Goal: Task Accomplishment & Management: Manage account settings

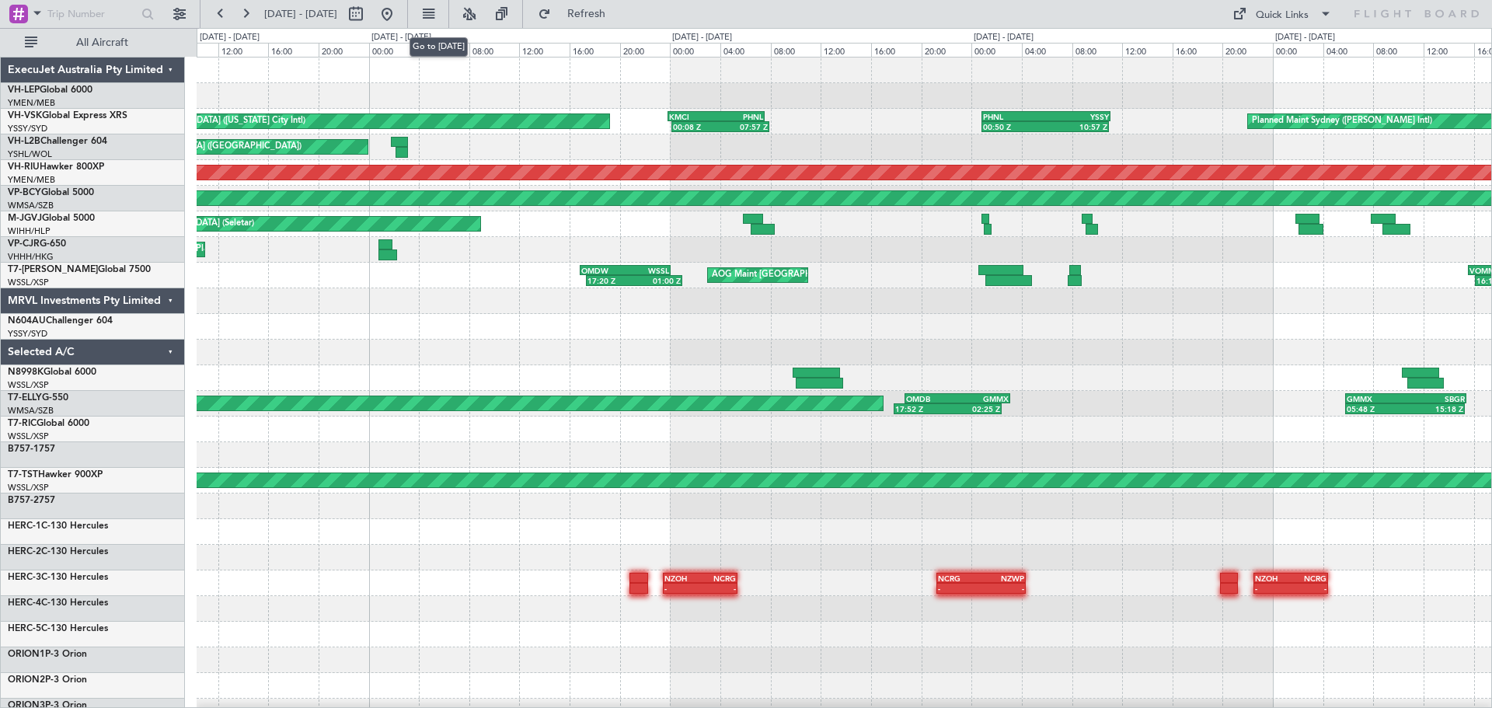
click at [399, 17] on button at bounding box center [387, 14] width 25 height 25
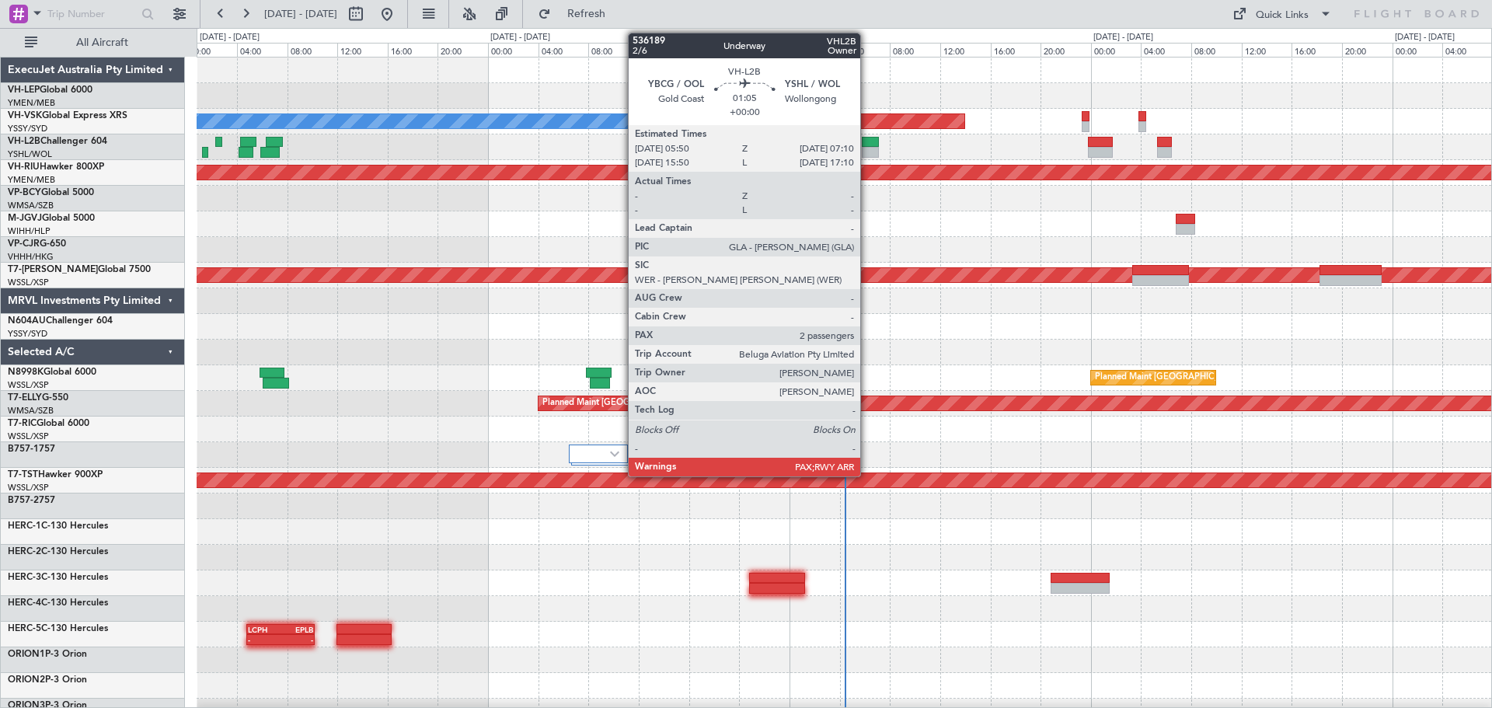
click at [867, 142] on div at bounding box center [870, 142] width 17 height 11
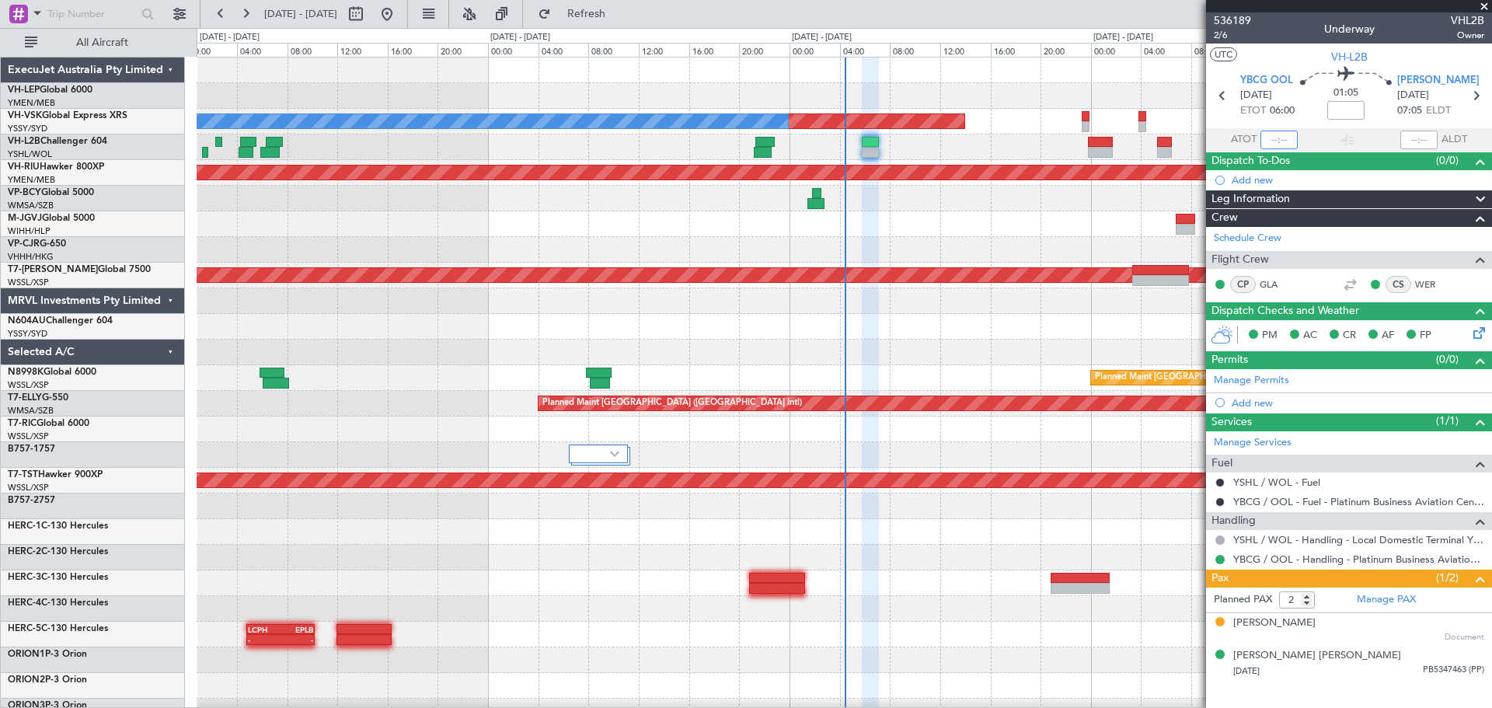
click at [1284, 139] on input "text" at bounding box center [1278, 140] width 37 height 19
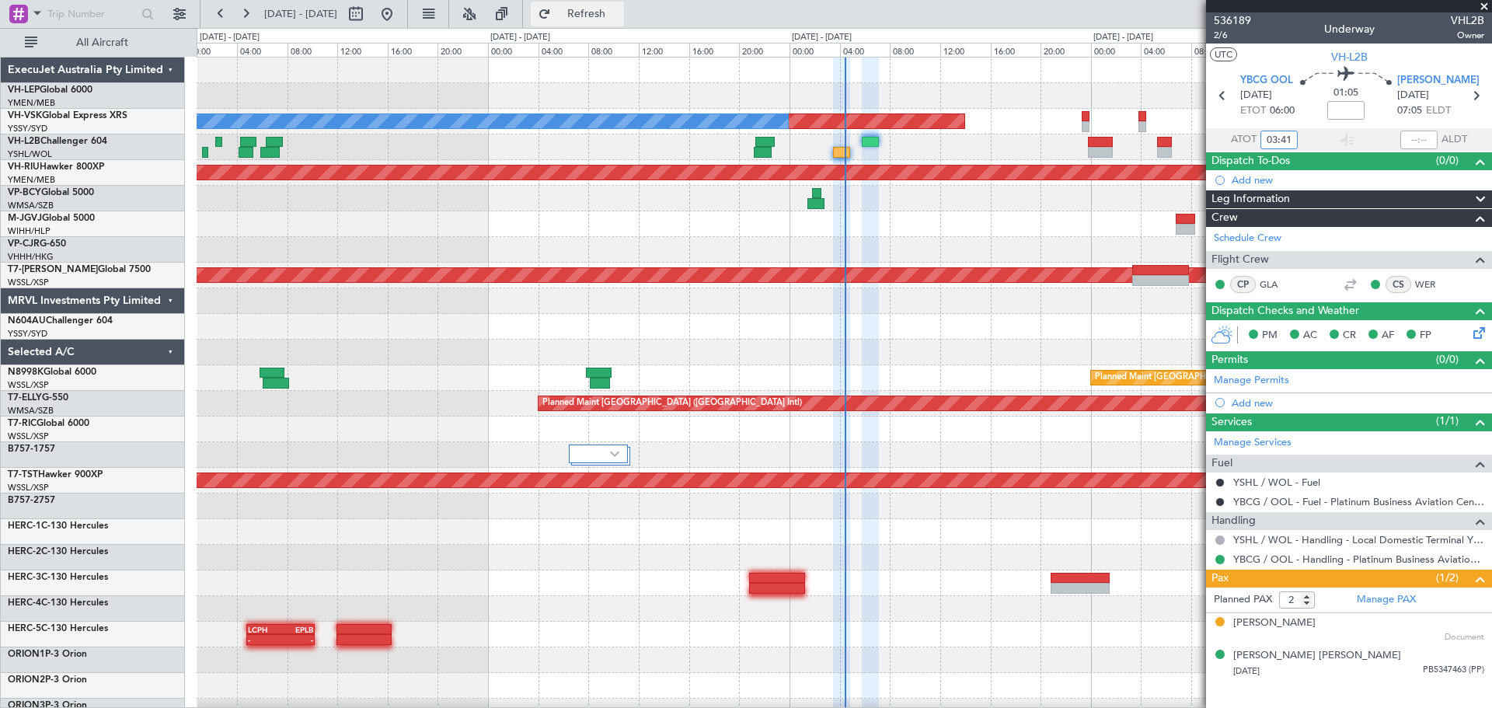
type input "03:41"
click at [584, 258] on div "Planned Maint Sydney ([PERSON_NAME] Intl) No Crew Planned Maint [GEOGRAPHIC_DAT…" at bounding box center [844, 481] width 1295 height 846
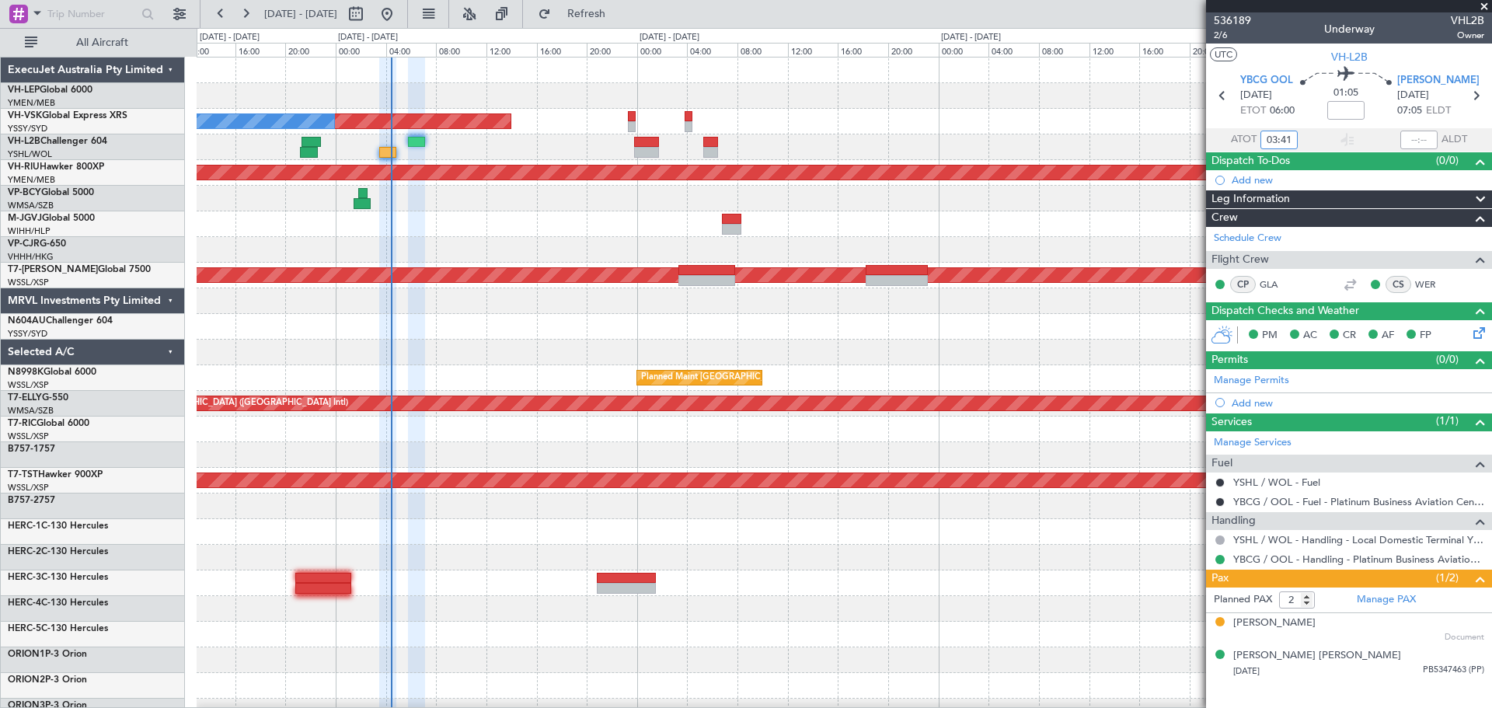
click at [507, 374] on div "Planned Maint Sydney ([PERSON_NAME] Intl) No Crew Planned Maint [GEOGRAPHIC_DAT…" at bounding box center [844, 481] width 1295 height 846
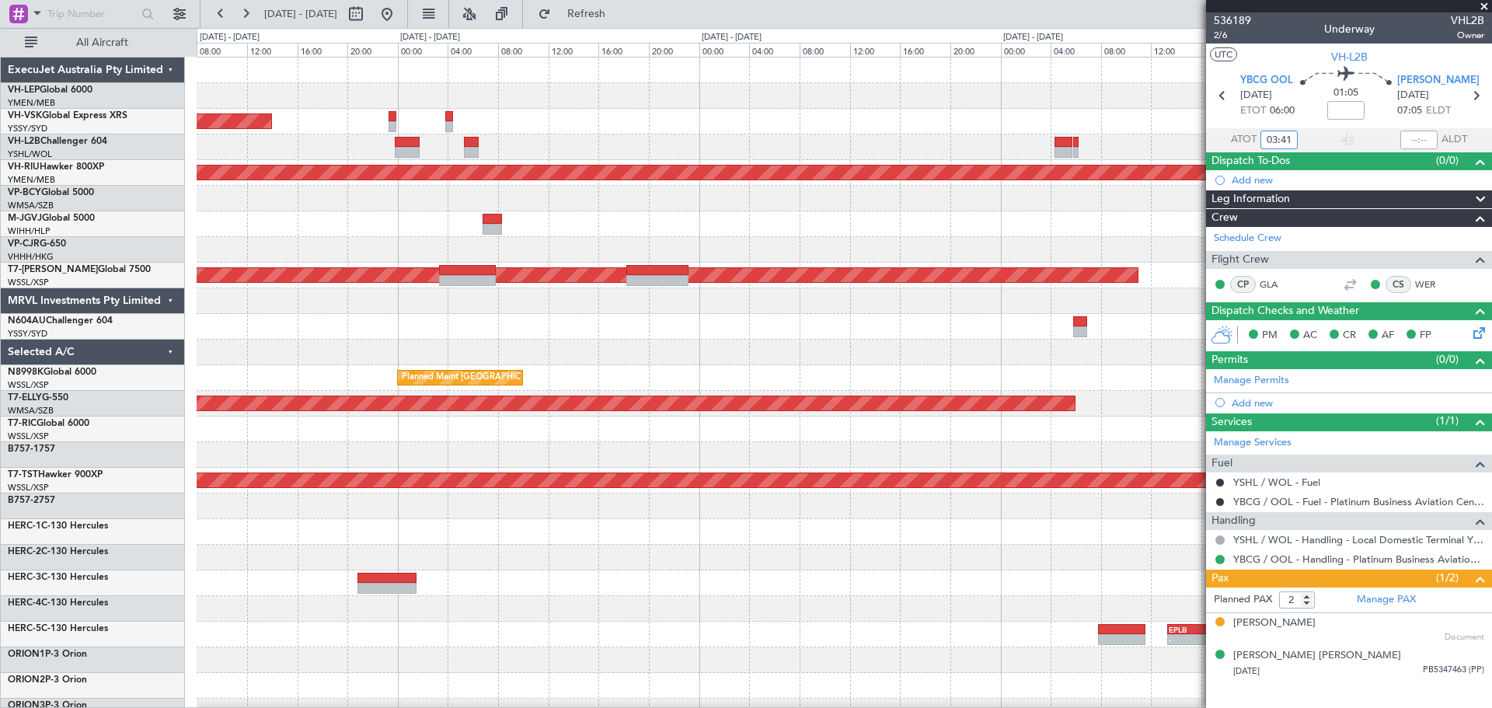
click at [325, 420] on div "Planned Maint Sydney ([PERSON_NAME] Intl) No Crew Planned Maint [GEOGRAPHIC_DAT…" at bounding box center [844, 481] width 1295 height 846
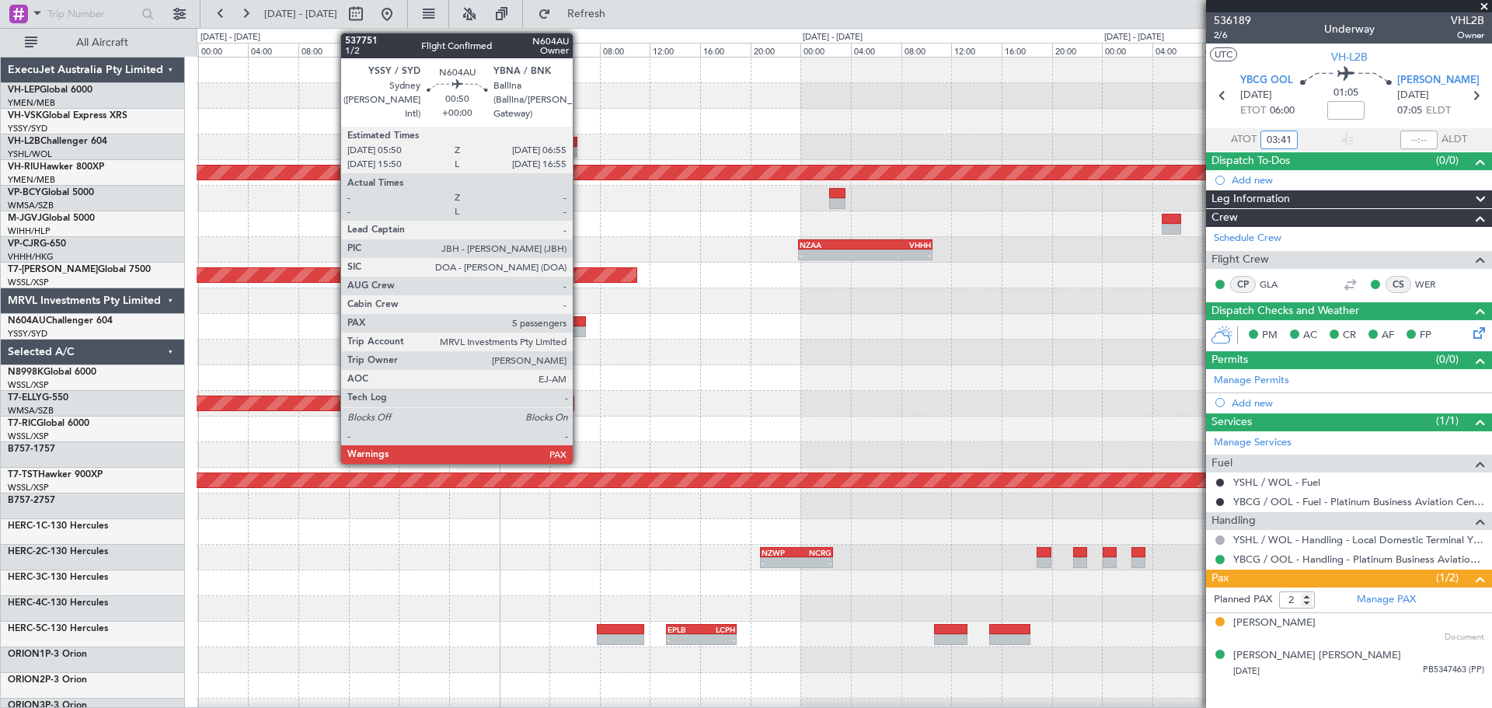
click at [580, 331] on div at bounding box center [579, 331] width 14 height 11
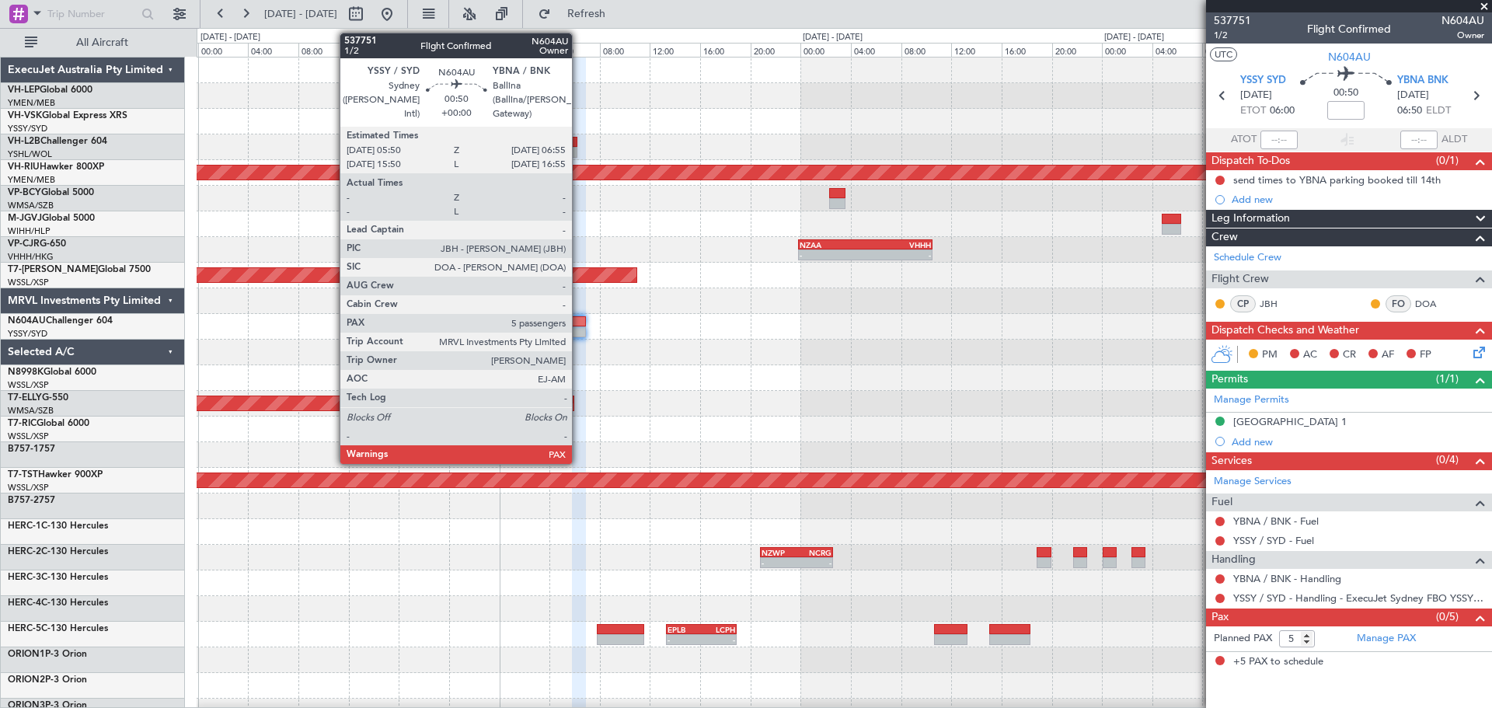
click at [579, 329] on div at bounding box center [579, 331] width 14 height 11
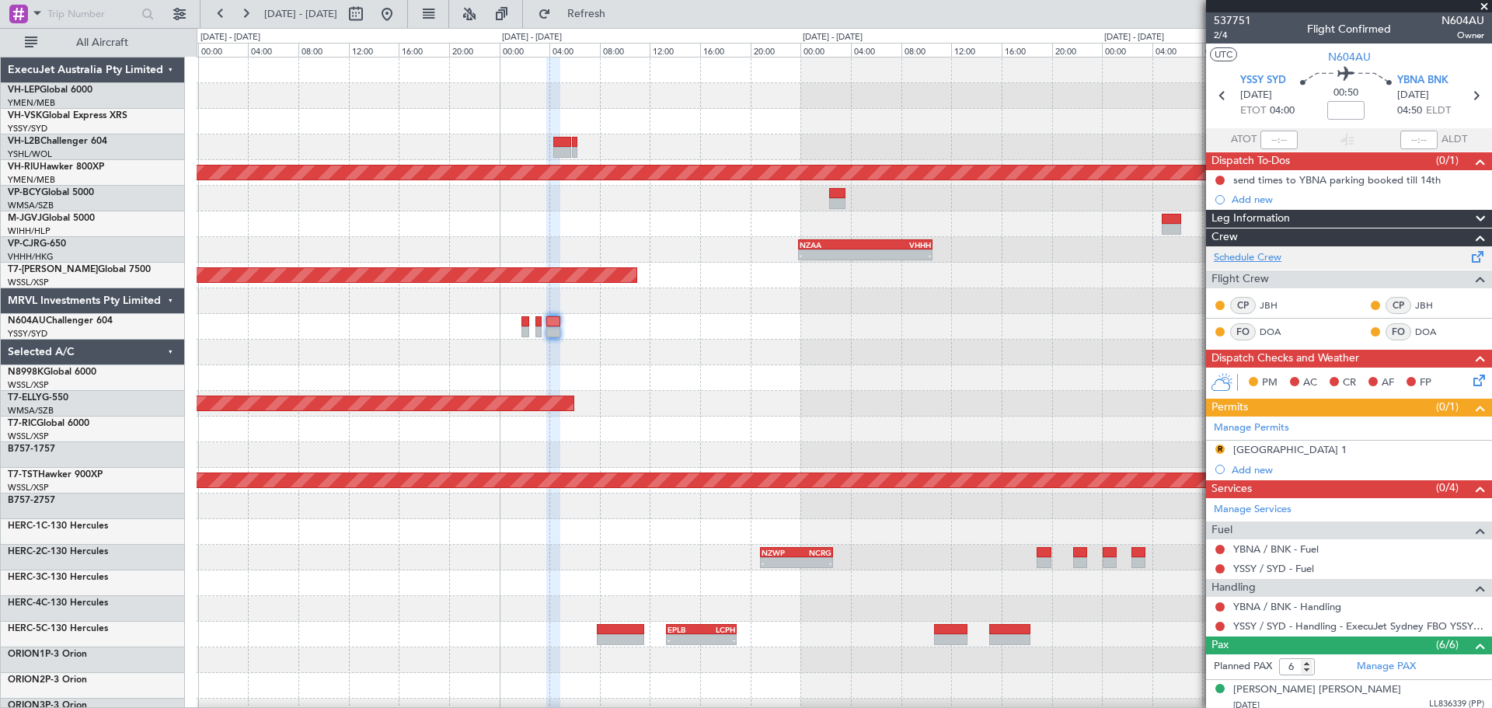
click at [1262, 257] on link "Schedule Crew" at bounding box center [1248, 258] width 68 height 16
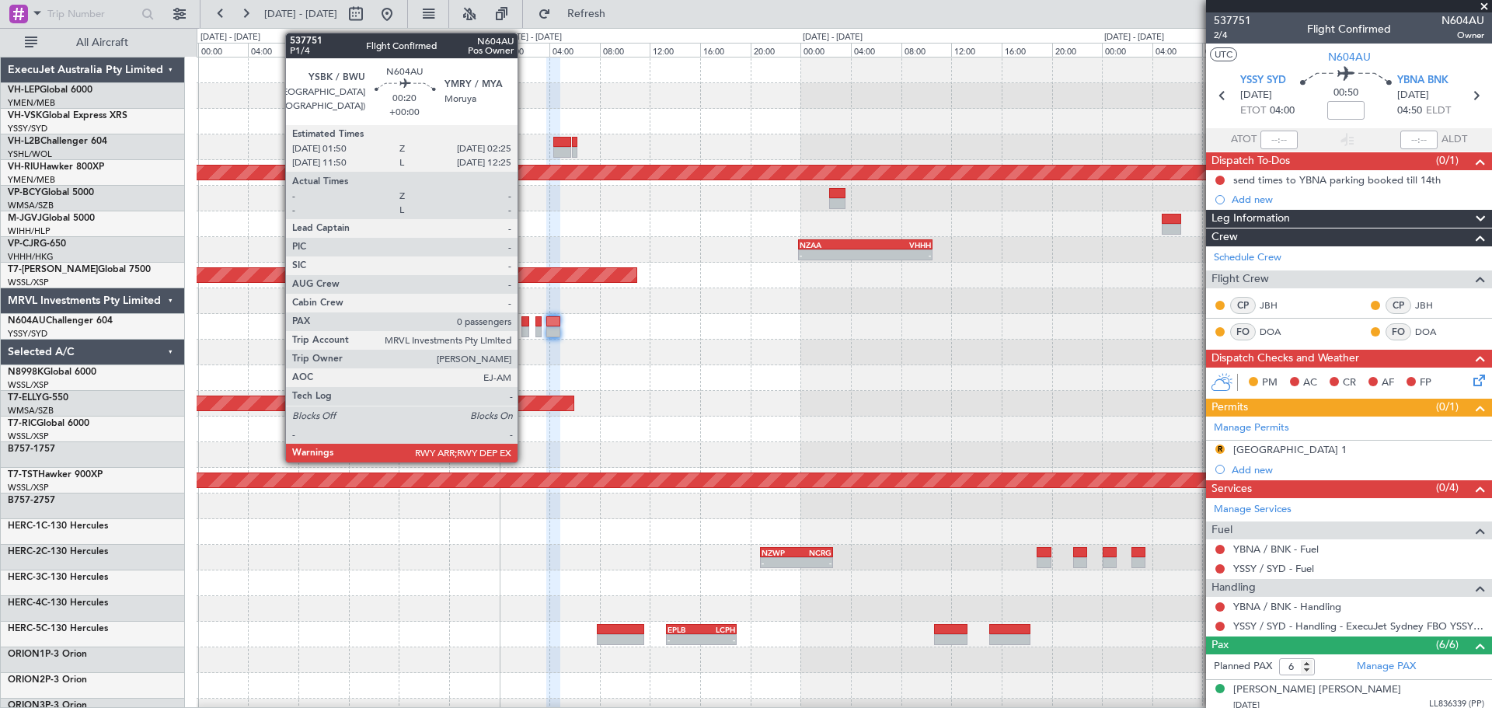
click at [525, 327] on div at bounding box center [525, 331] width 8 height 11
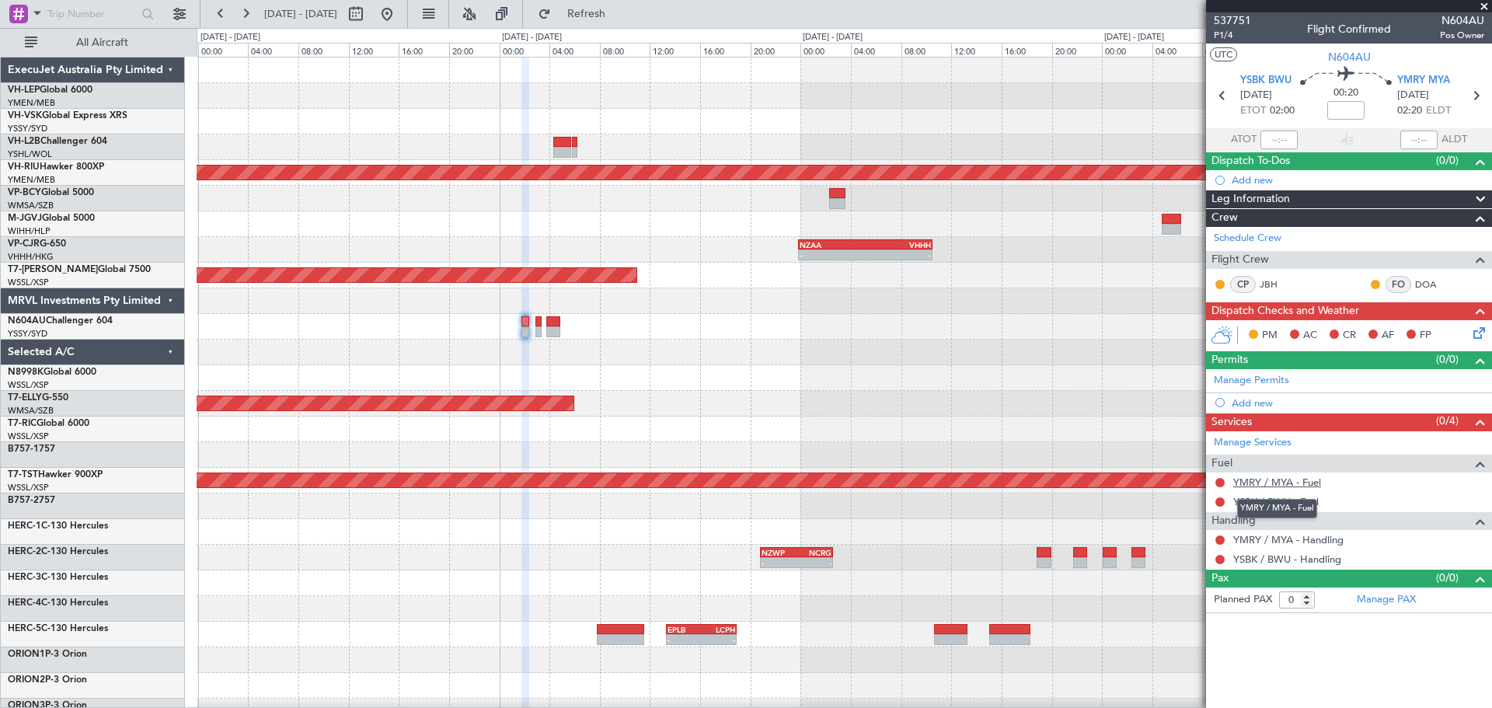
click at [1264, 486] on link "YMRY / MYA - Fuel" at bounding box center [1277, 482] width 88 height 13
click at [1221, 481] on button at bounding box center [1219, 482] width 9 height 9
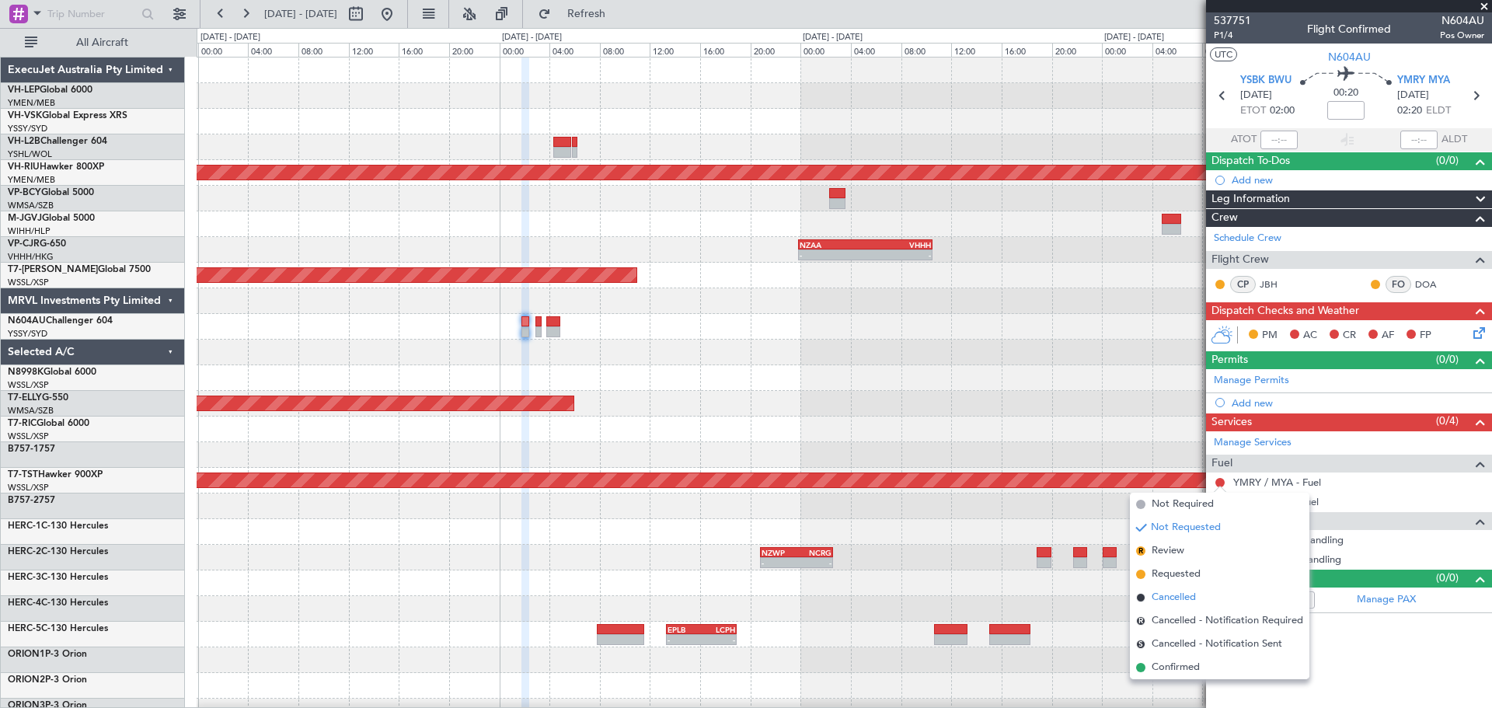
click at [1180, 599] on span "Cancelled" at bounding box center [1174, 598] width 44 height 16
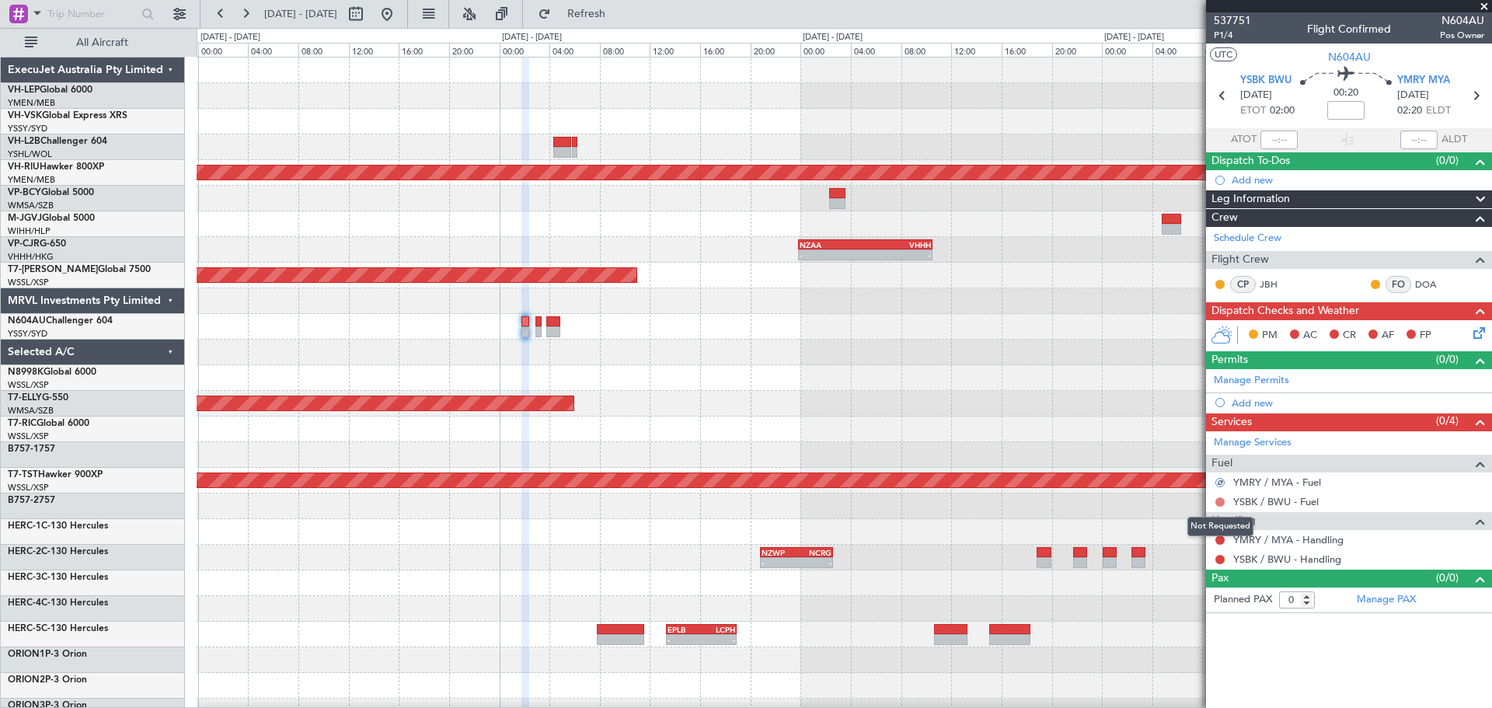
click at [1223, 498] on button at bounding box center [1219, 501] width 9 height 9
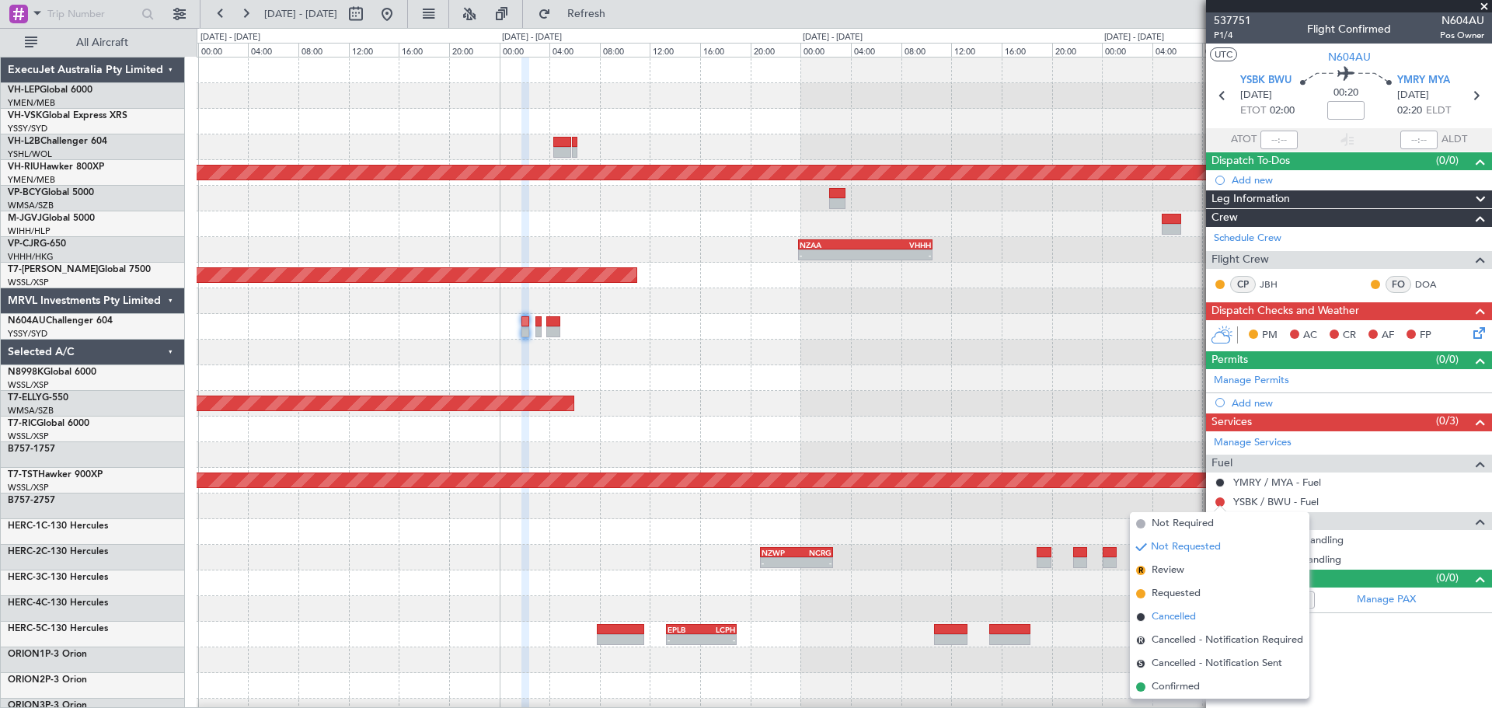
click at [1179, 619] on span "Cancelled" at bounding box center [1174, 617] width 44 height 16
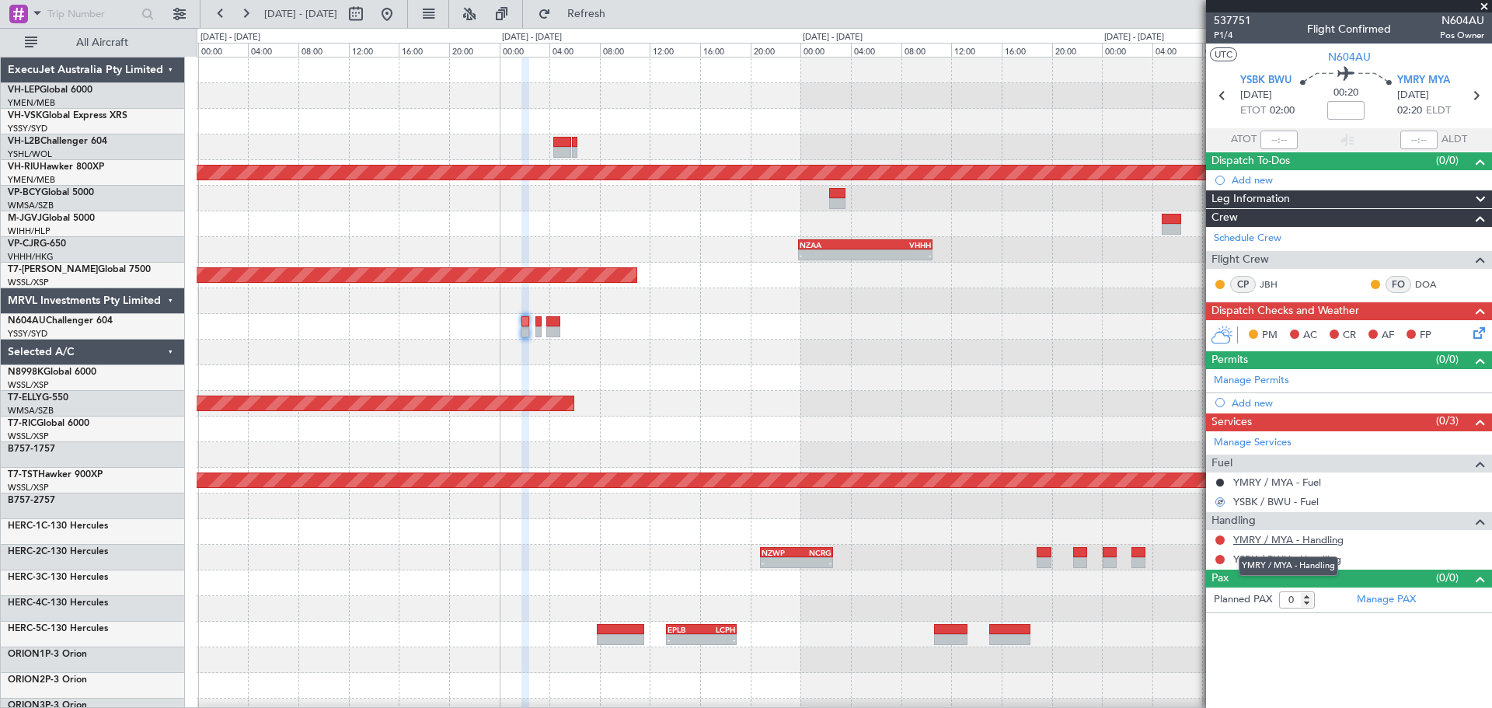
click at [1286, 538] on link "YMRY / MYA - Handling" at bounding box center [1288, 539] width 110 height 13
click at [1304, 557] on link "YSBK / BWU - Handling" at bounding box center [1287, 558] width 108 height 13
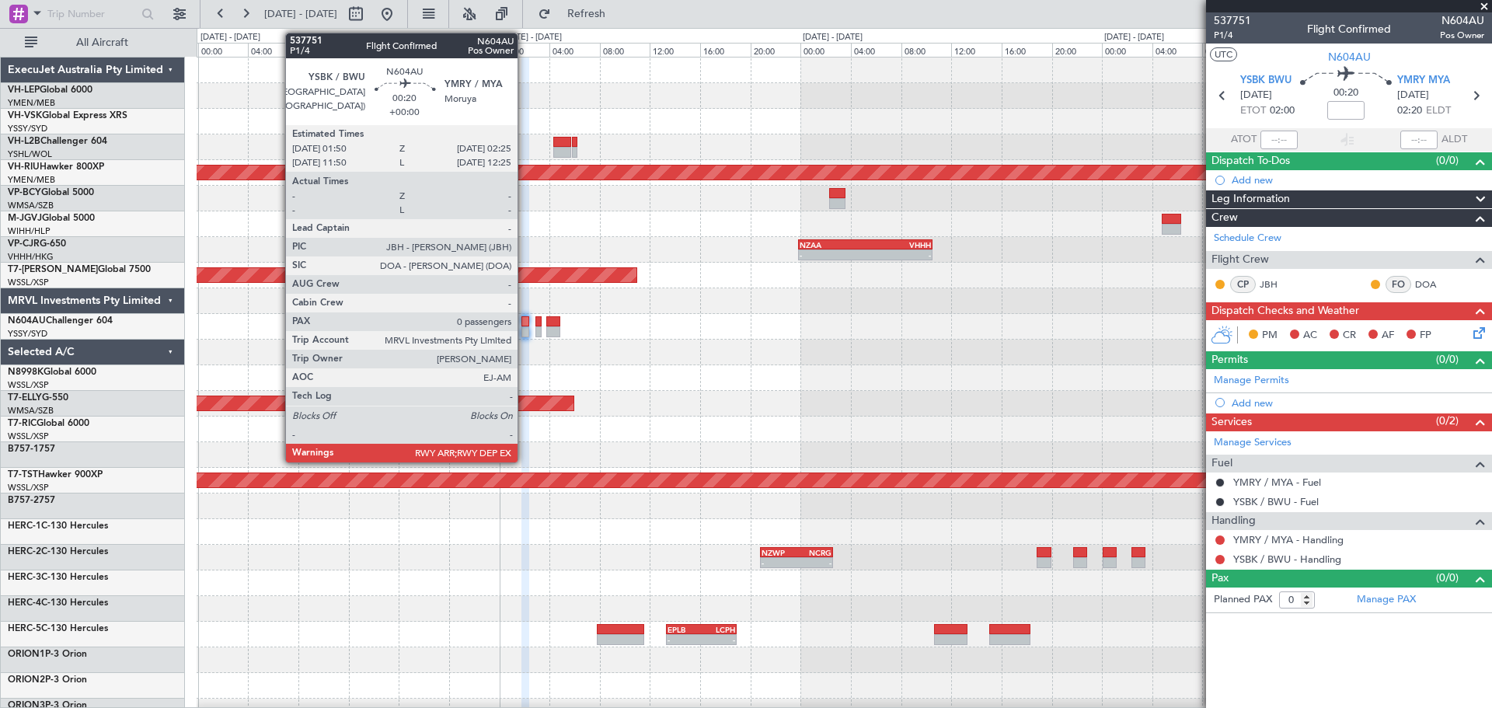
click at [525, 323] on div at bounding box center [525, 321] width 8 height 11
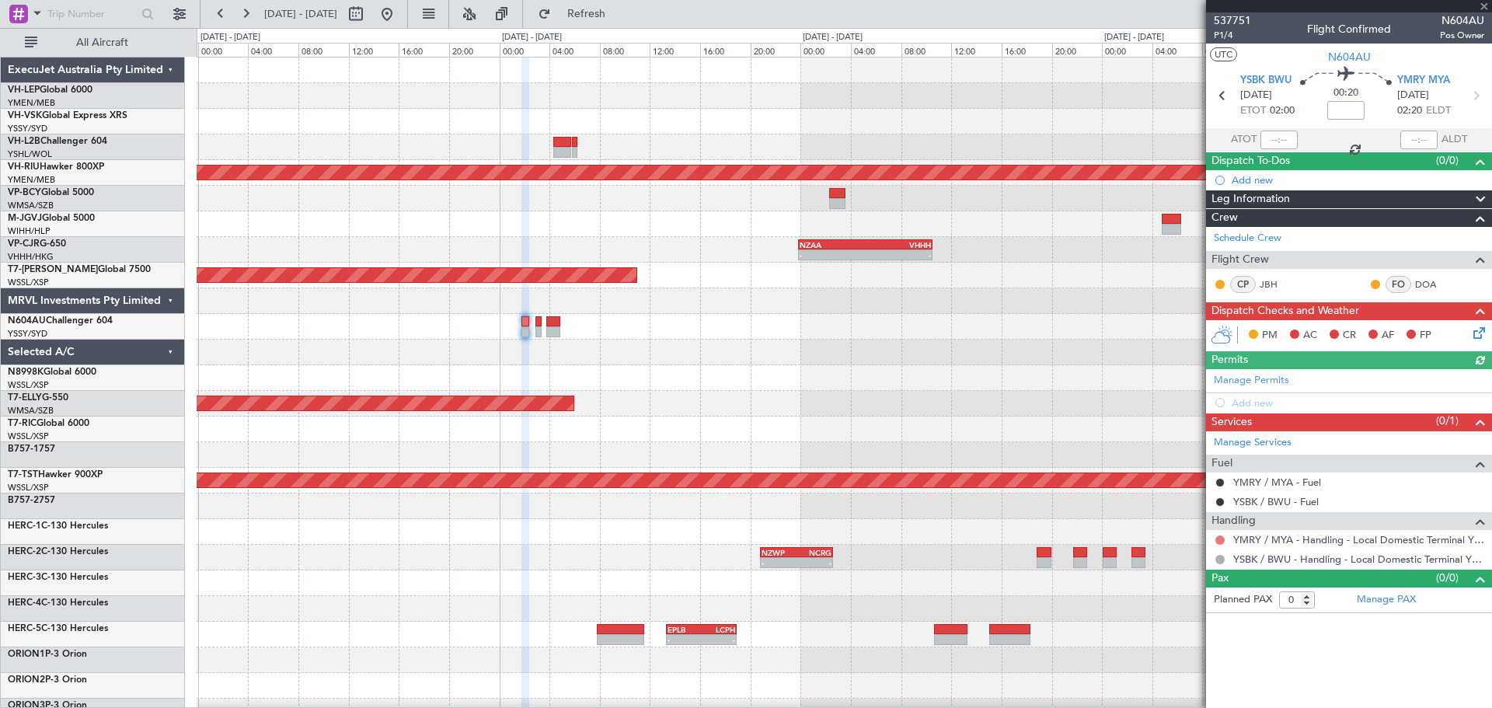
click at [1218, 542] on button at bounding box center [1219, 539] width 9 height 9
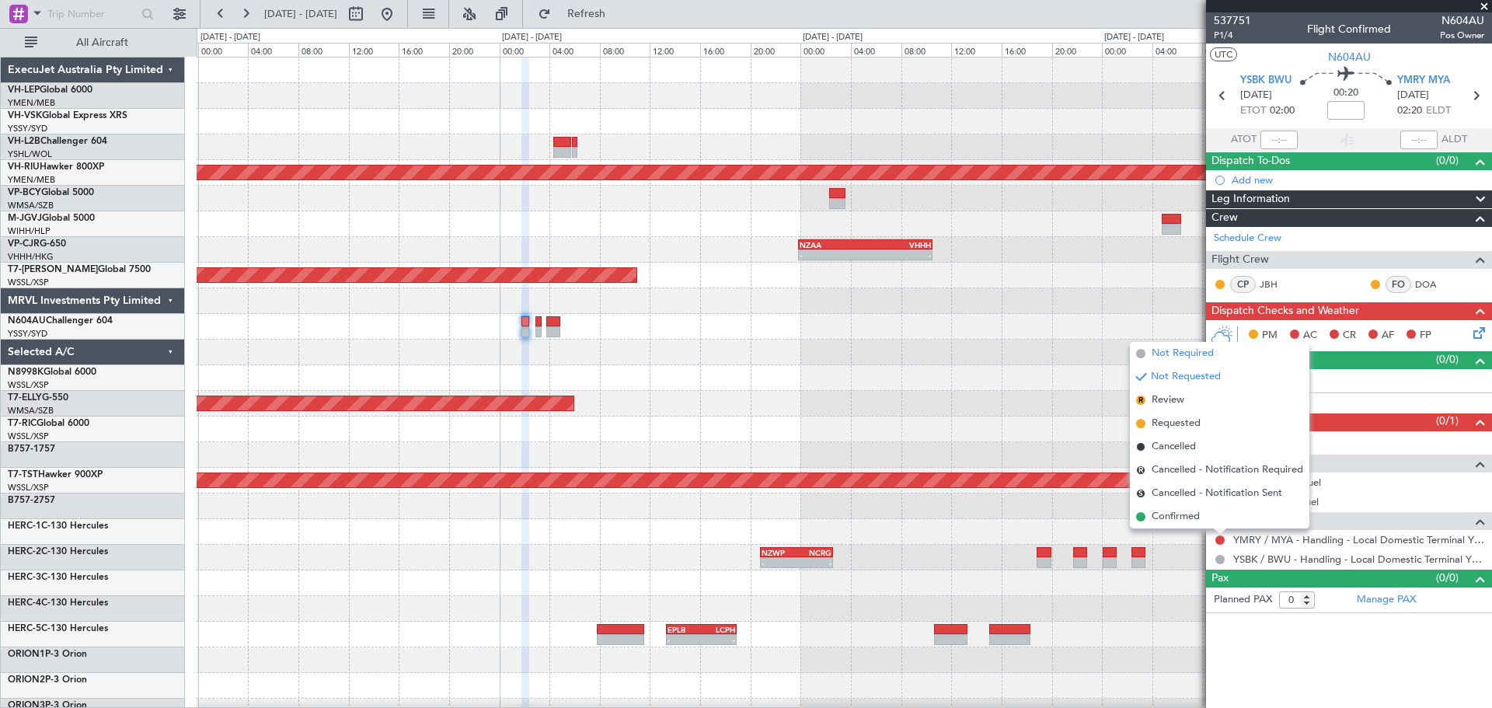
click at [1170, 357] on span "Not Required" at bounding box center [1183, 354] width 62 height 16
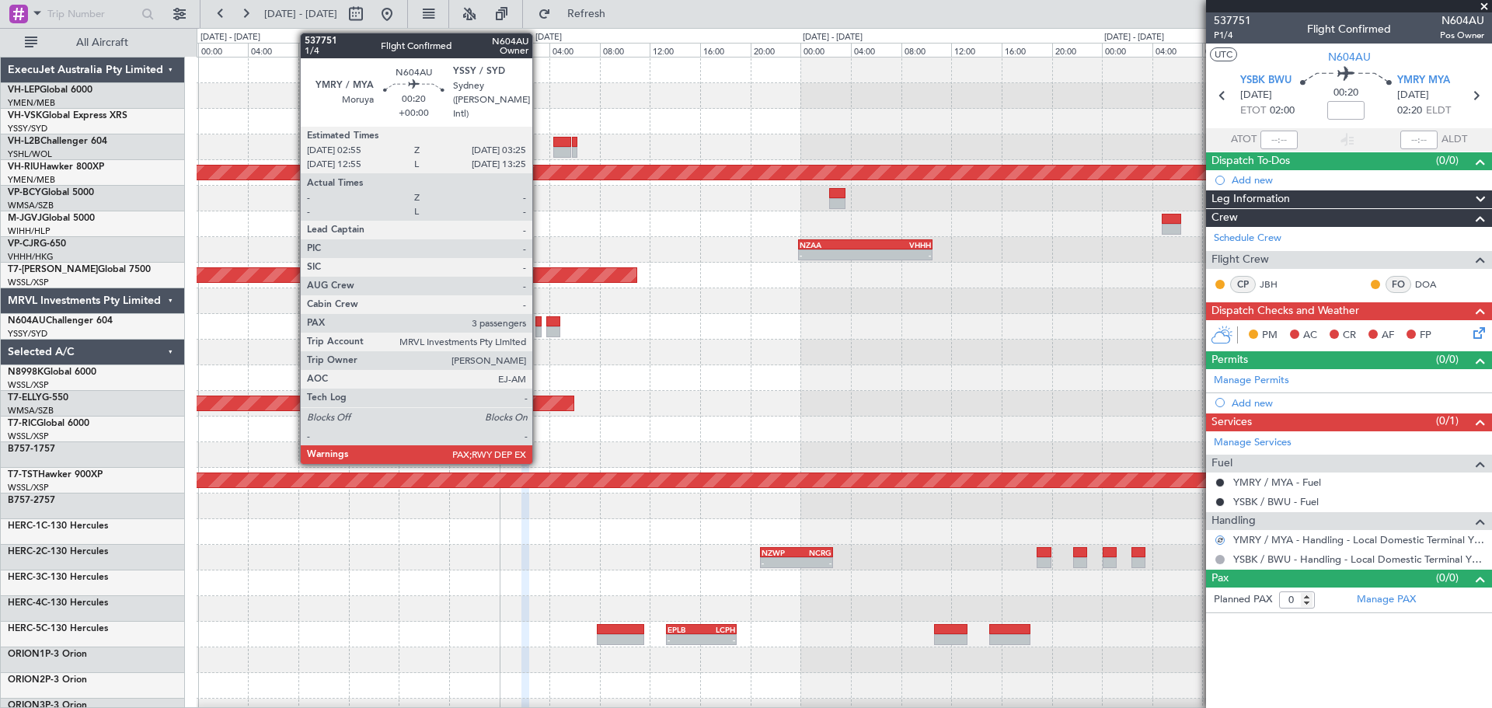
click at [539, 326] on div at bounding box center [538, 331] width 7 height 11
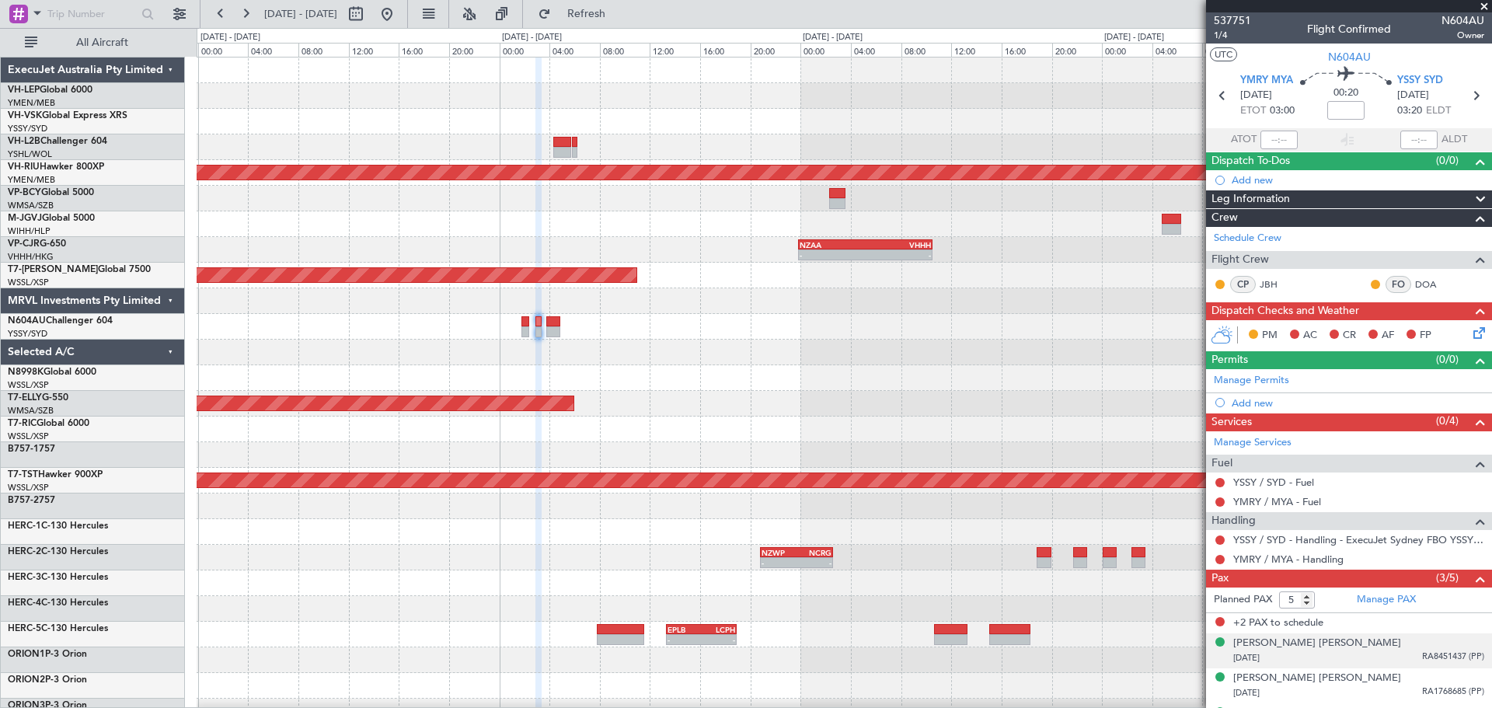
scroll to position [30, 0]
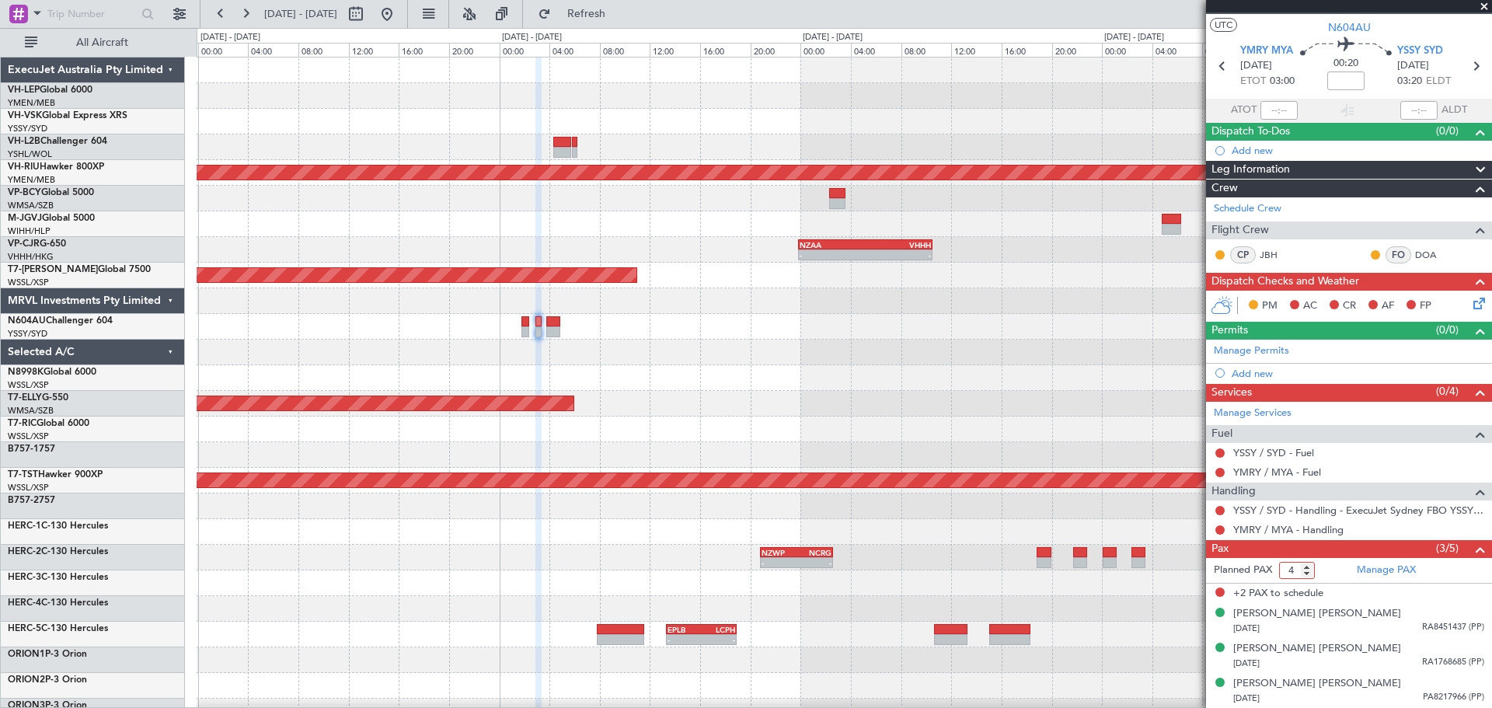
click at [1308, 570] on input "4" at bounding box center [1297, 570] width 36 height 17
type input "3"
click at [1308, 570] on input "3" at bounding box center [1297, 570] width 36 height 17
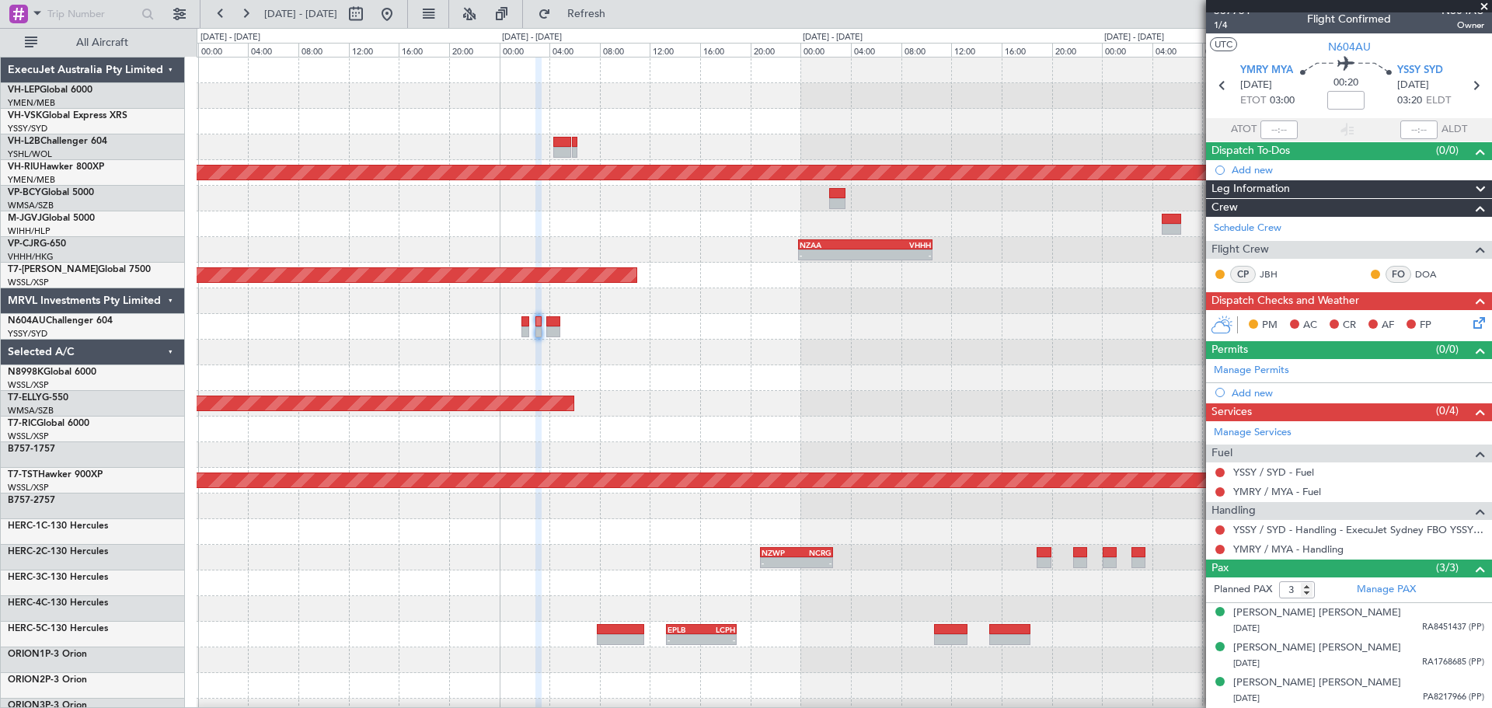
scroll to position [9, 0]
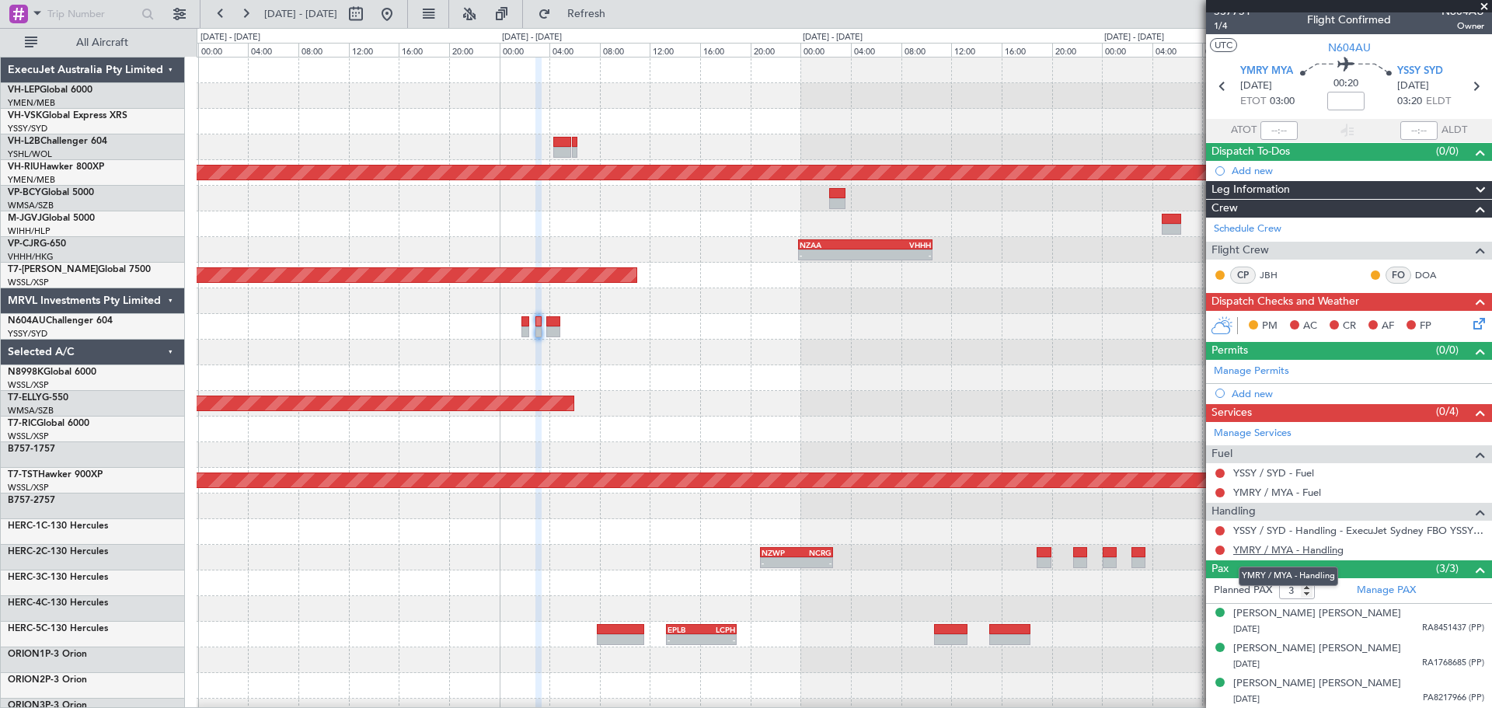
click at [1270, 548] on link "YMRY / MYA - Handling" at bounding box center [1288, 549] width 110 height 13
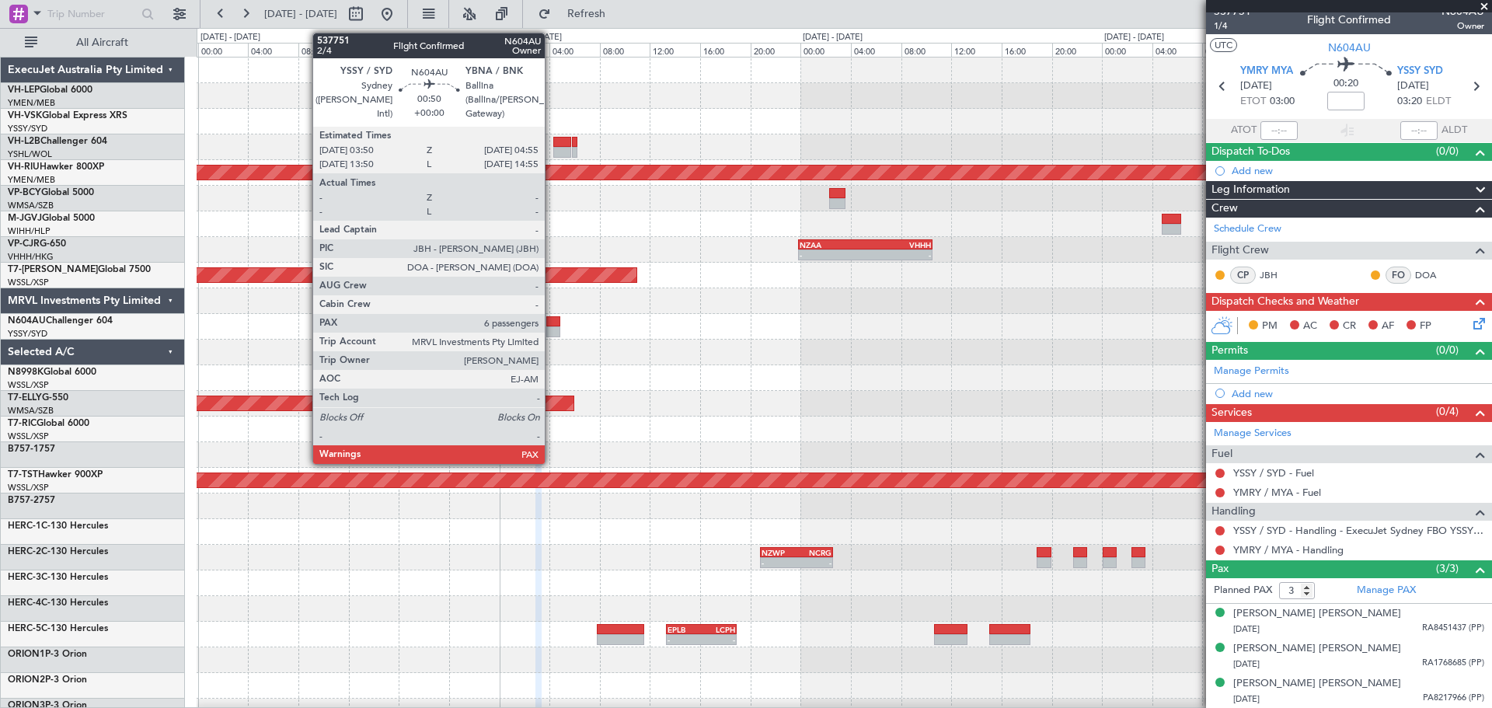
click at [552, 329] on div at bounding box center [553, 331] width 14 height 11
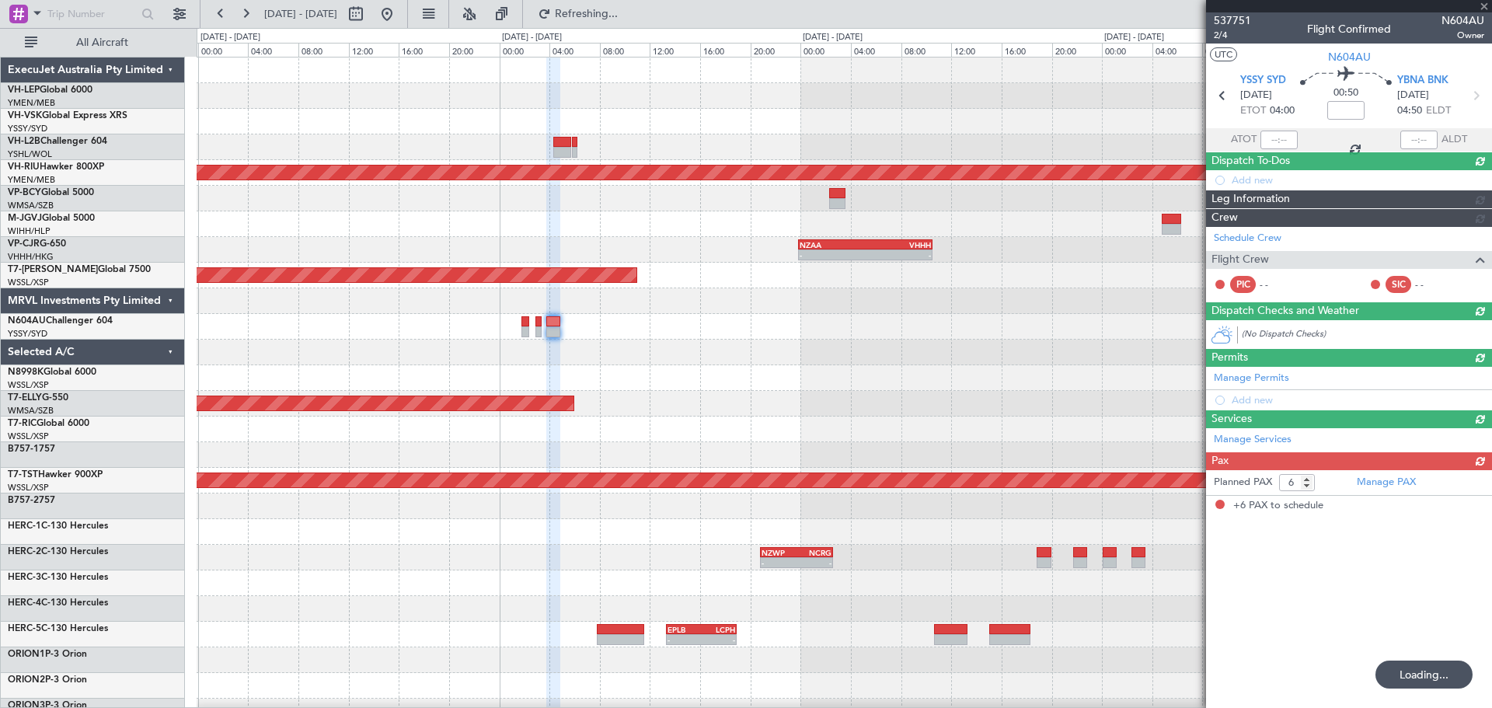
scroll to position [0, 0]
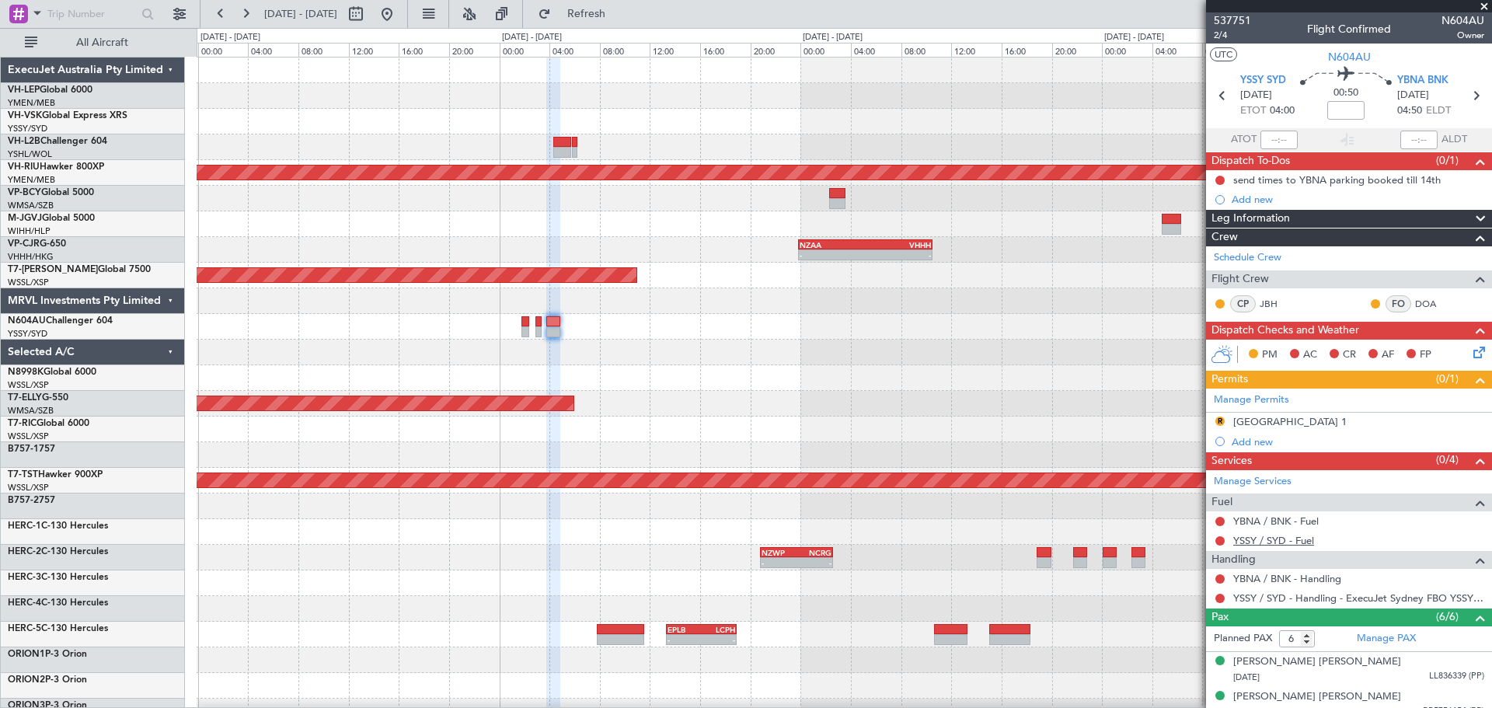
click at [1251, 539] on link "YSSY / SYD - Fuel" at bounding box center [1273, 540] width 81 height 13
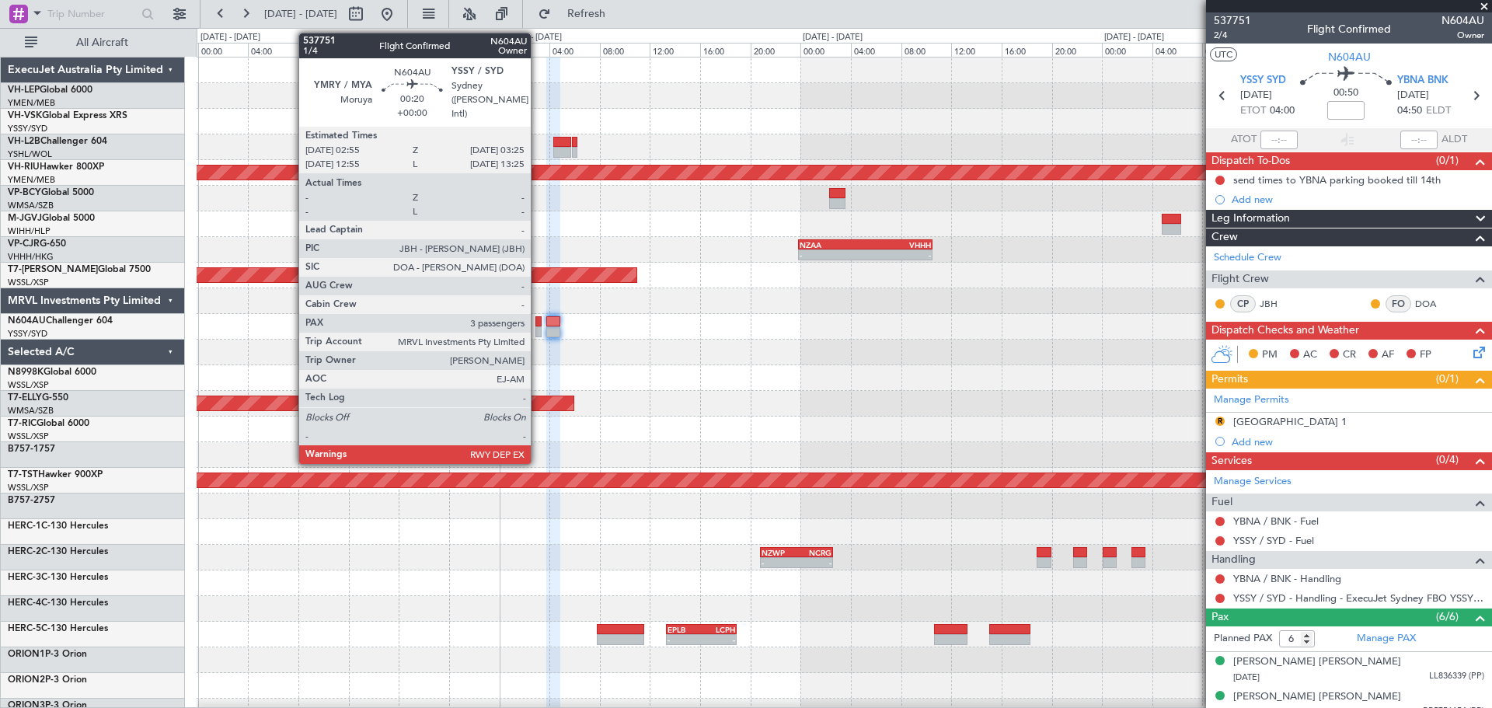
click at [538, 329] on div at bounding box center [538, 331] width 7 height 11
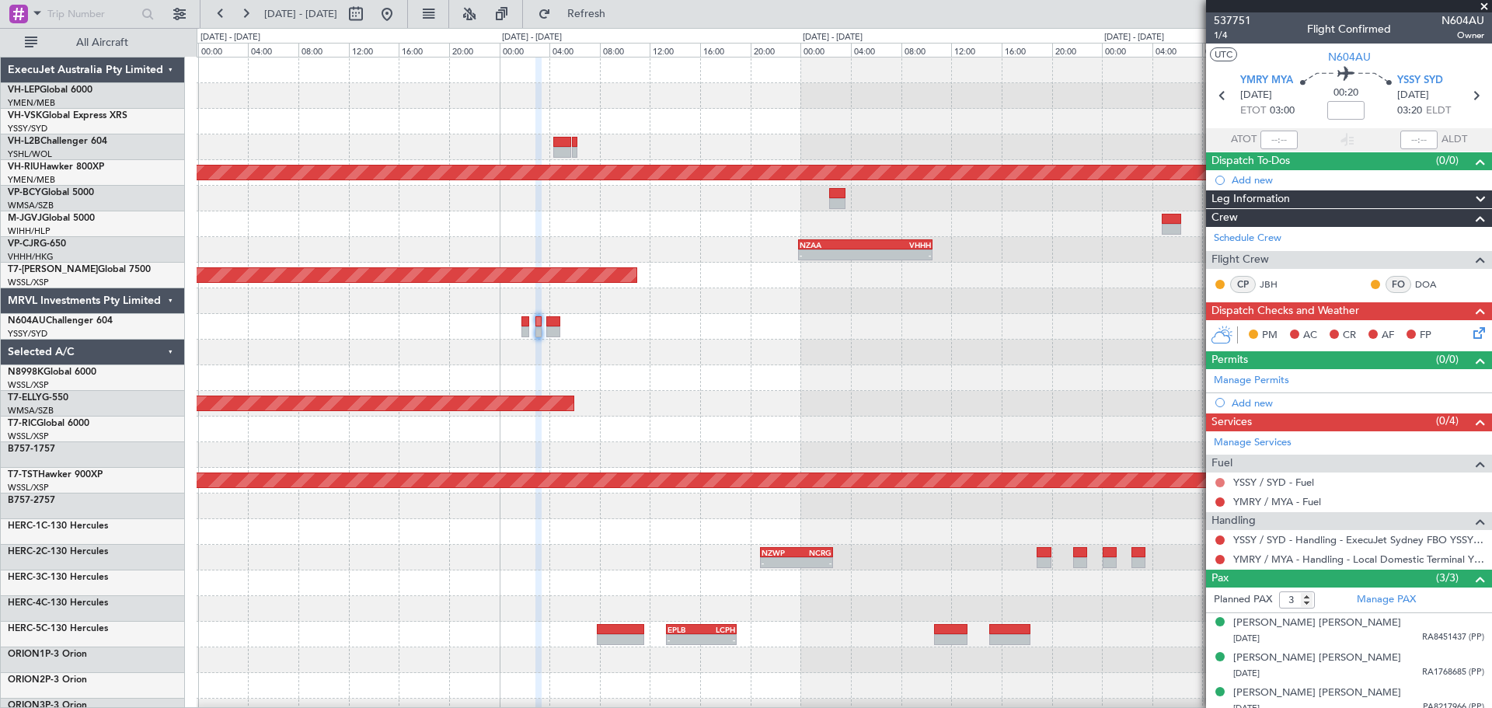
click at [1219, 478] on button at bounding box center [1219, 482] width 9 height 9
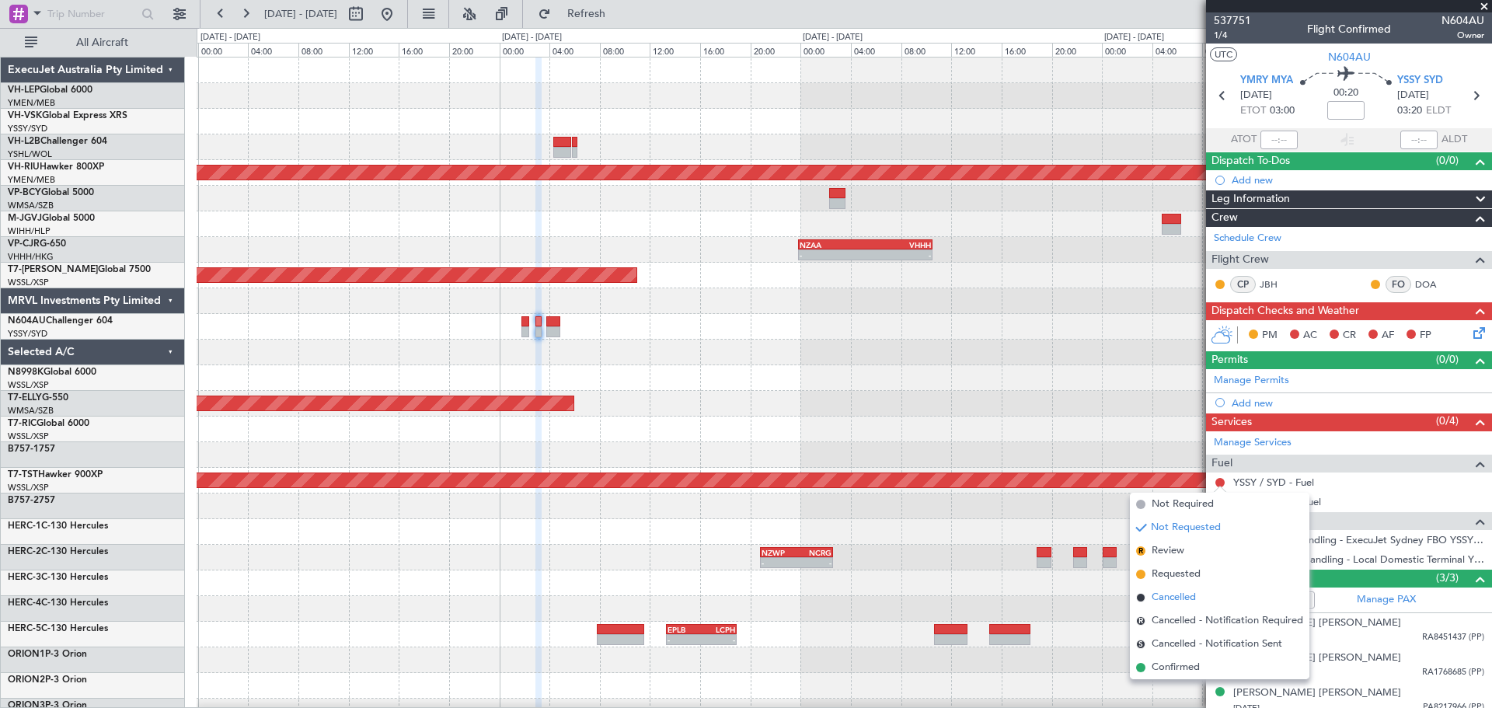
click at [1178, 596] on span "Cancelled" at bounding box center [1174, 598] width 44 height 16
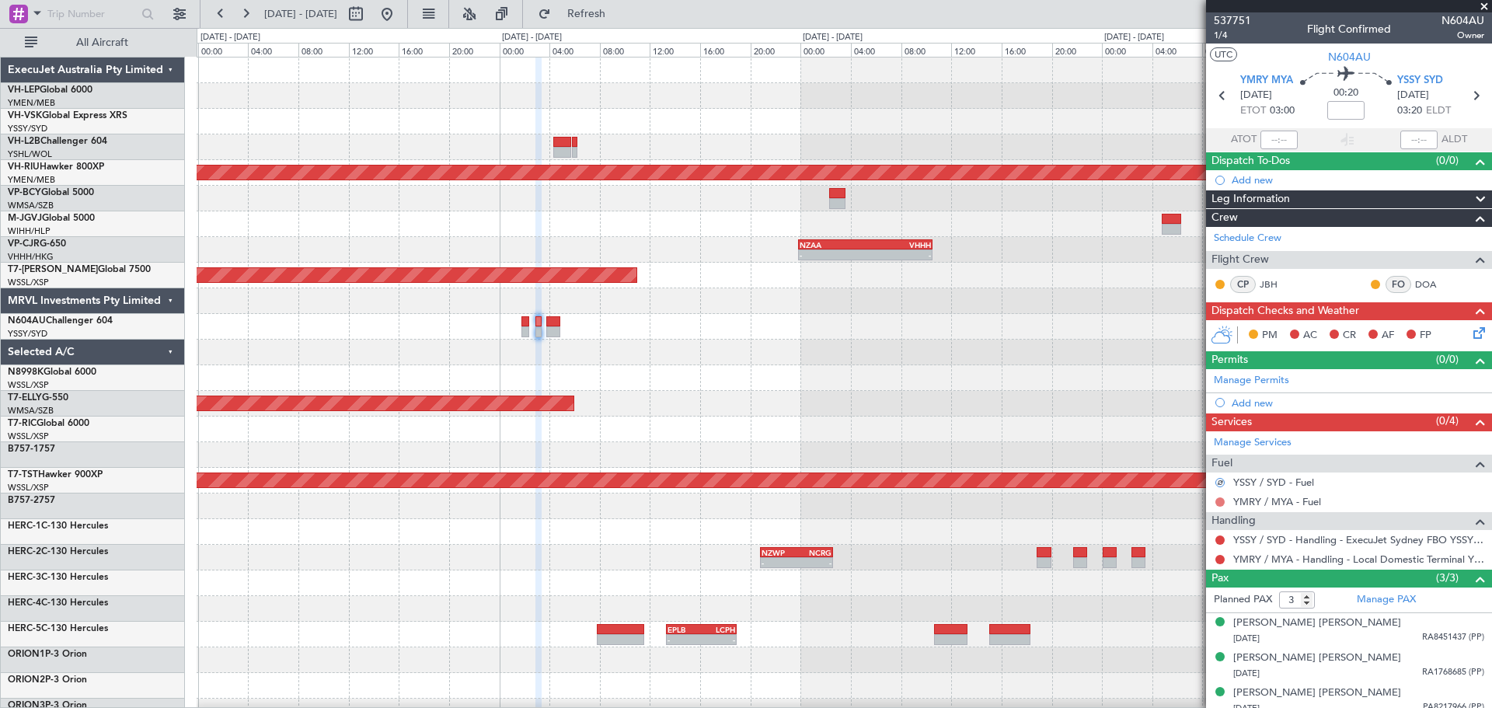
click at [1219, 497] on button at bounding box center [1219, 501] width 9 height 9
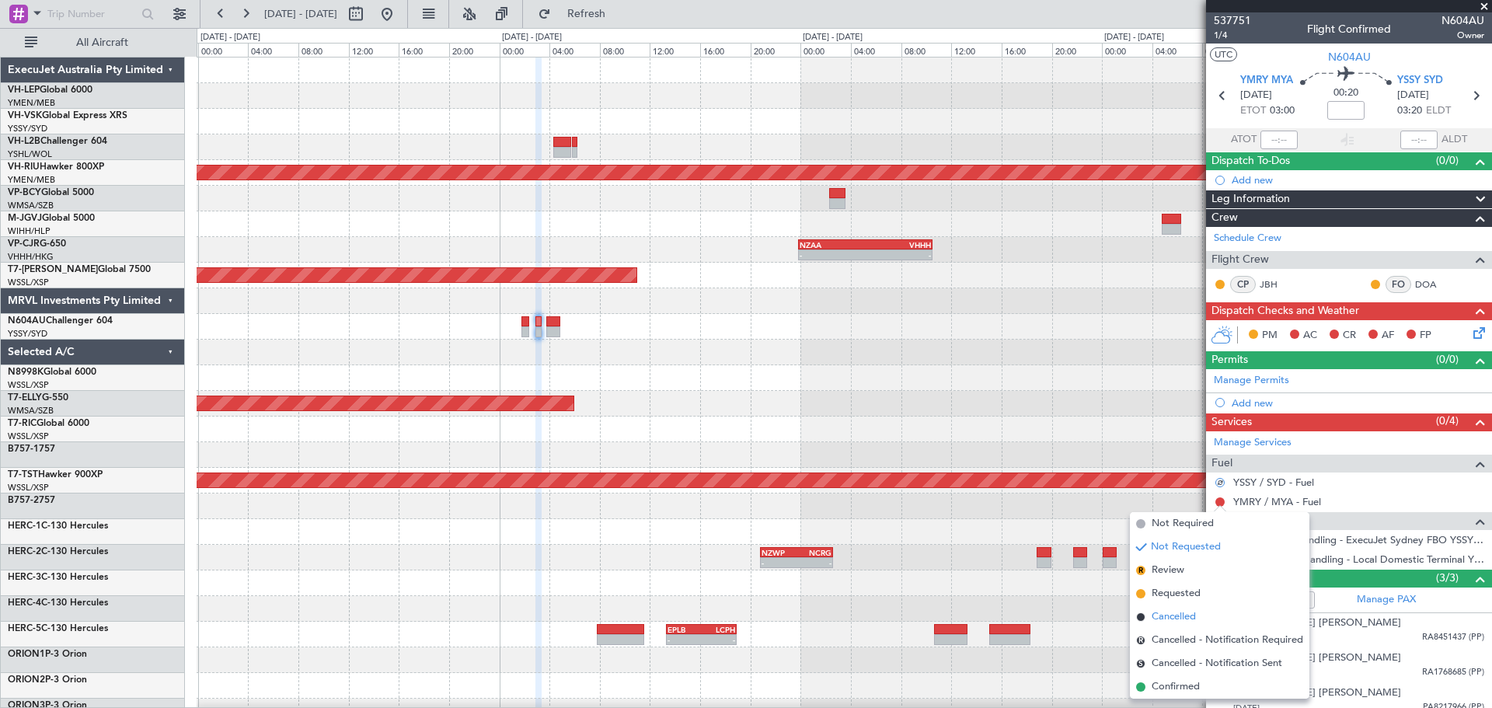
click at [1163, 612] on span "Cancelled" at bounding box center [1174, 617] width 44 height 16
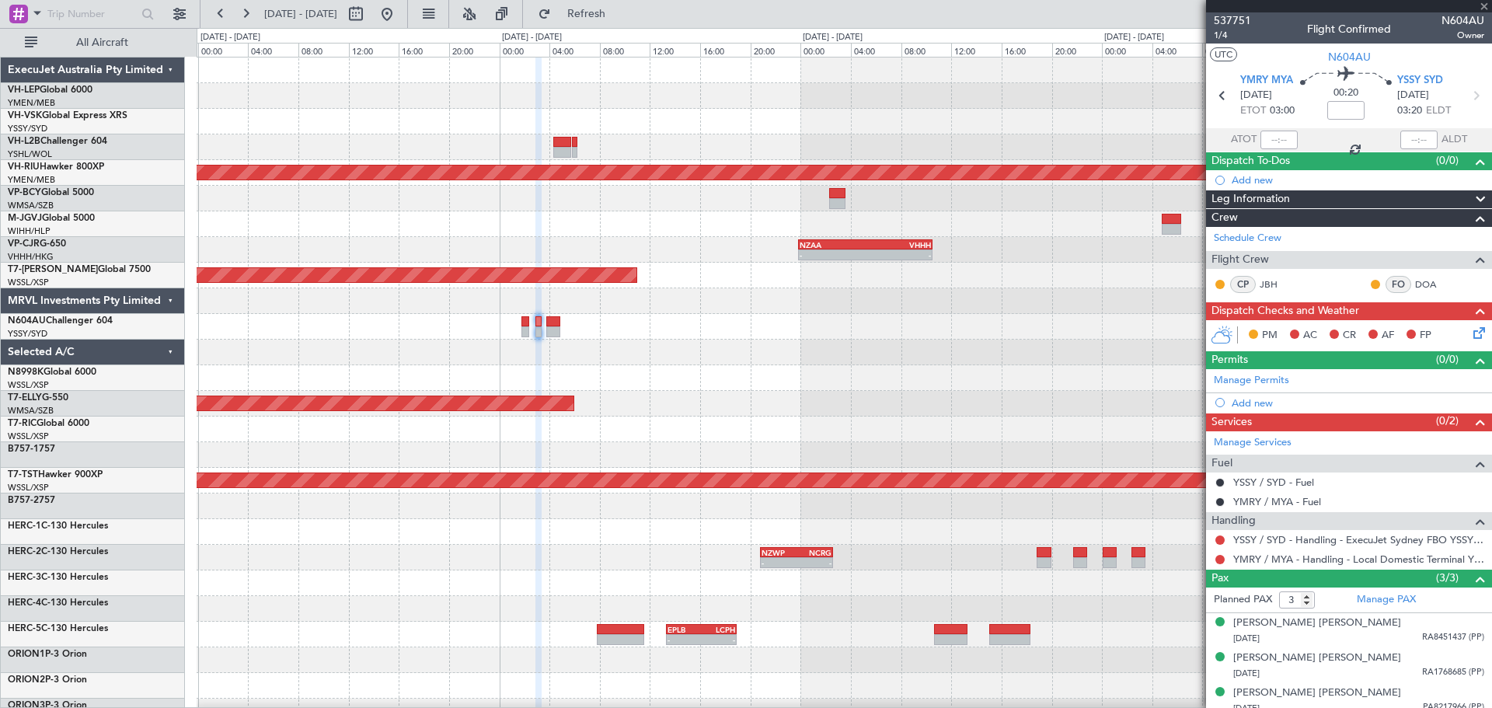
type input "6"
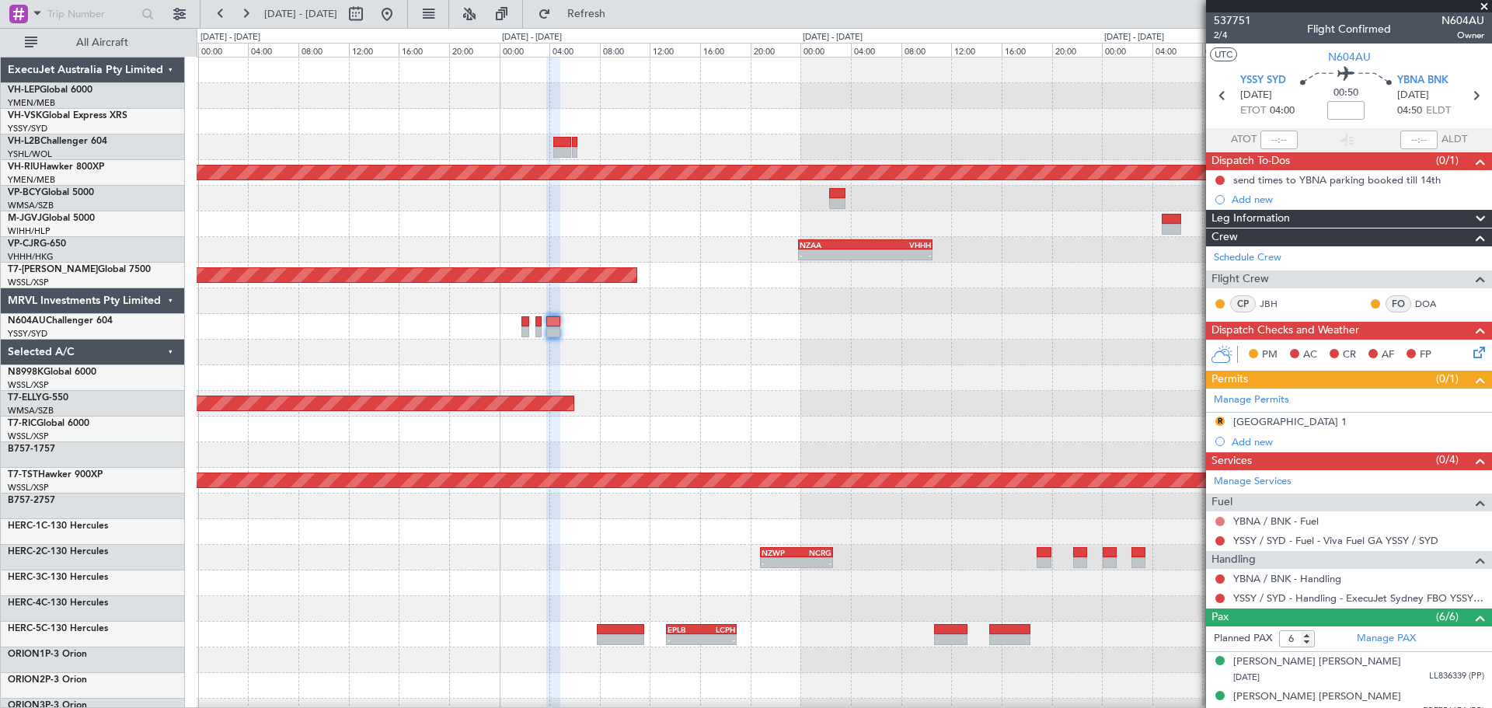
click at [1217, 519] on button at bounding box center [1219, 521] width 9 height 9
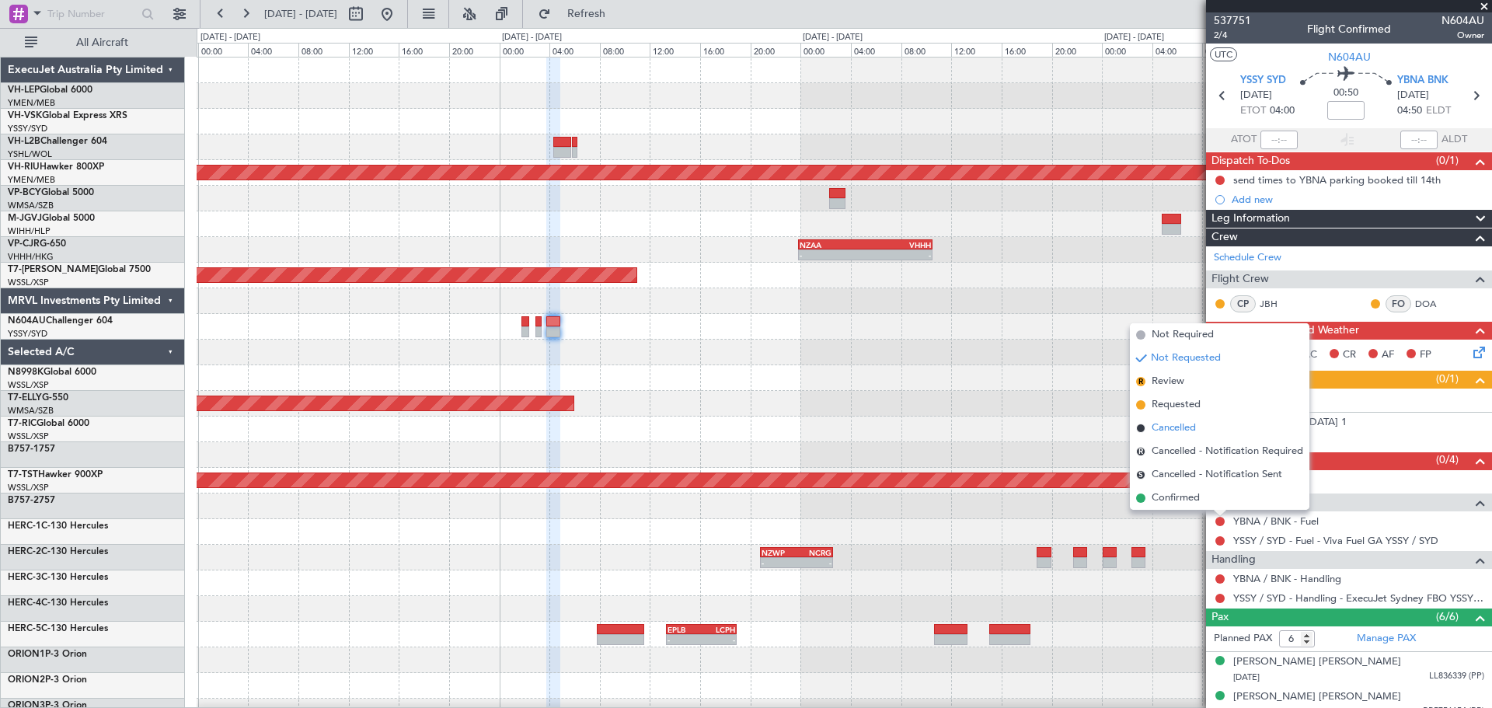
click at [1154, 424] on span "Cancelled" at bounding box center [1174, 428] width 44 height 16
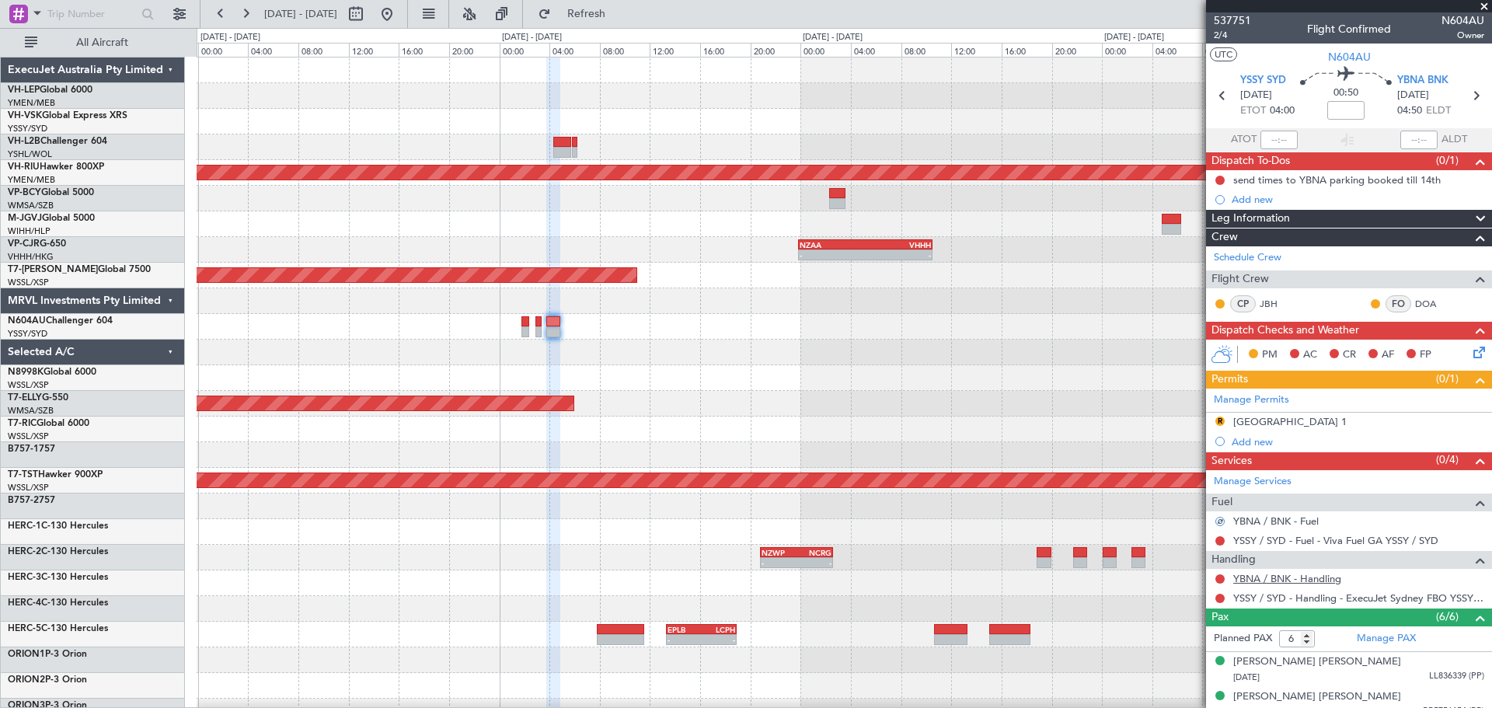
click at [1273, 577] on link "YBNA / BNK - Handling" at bounding box center [1287, 578] width 108 height 13
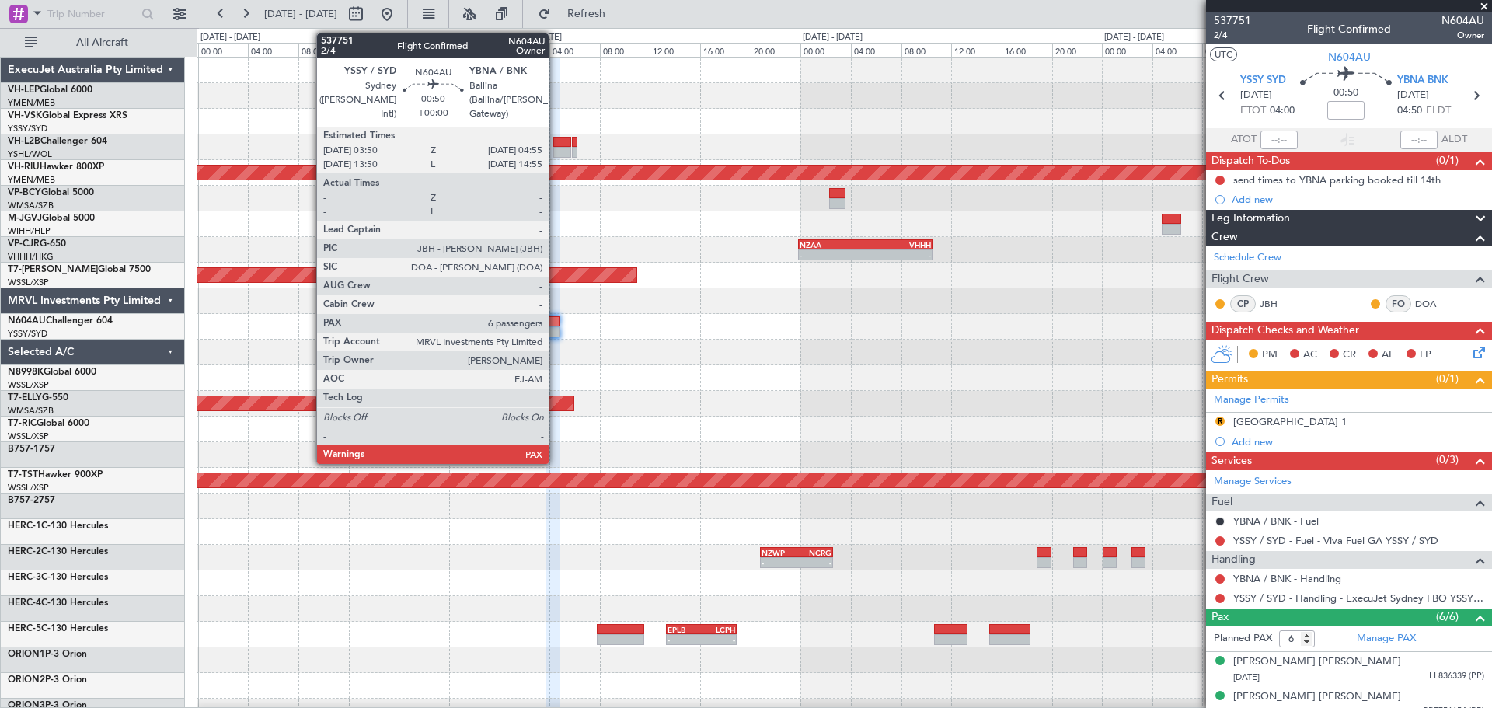
click at [556, 329] on div at bounding box center [553, 331] width 14 height 11
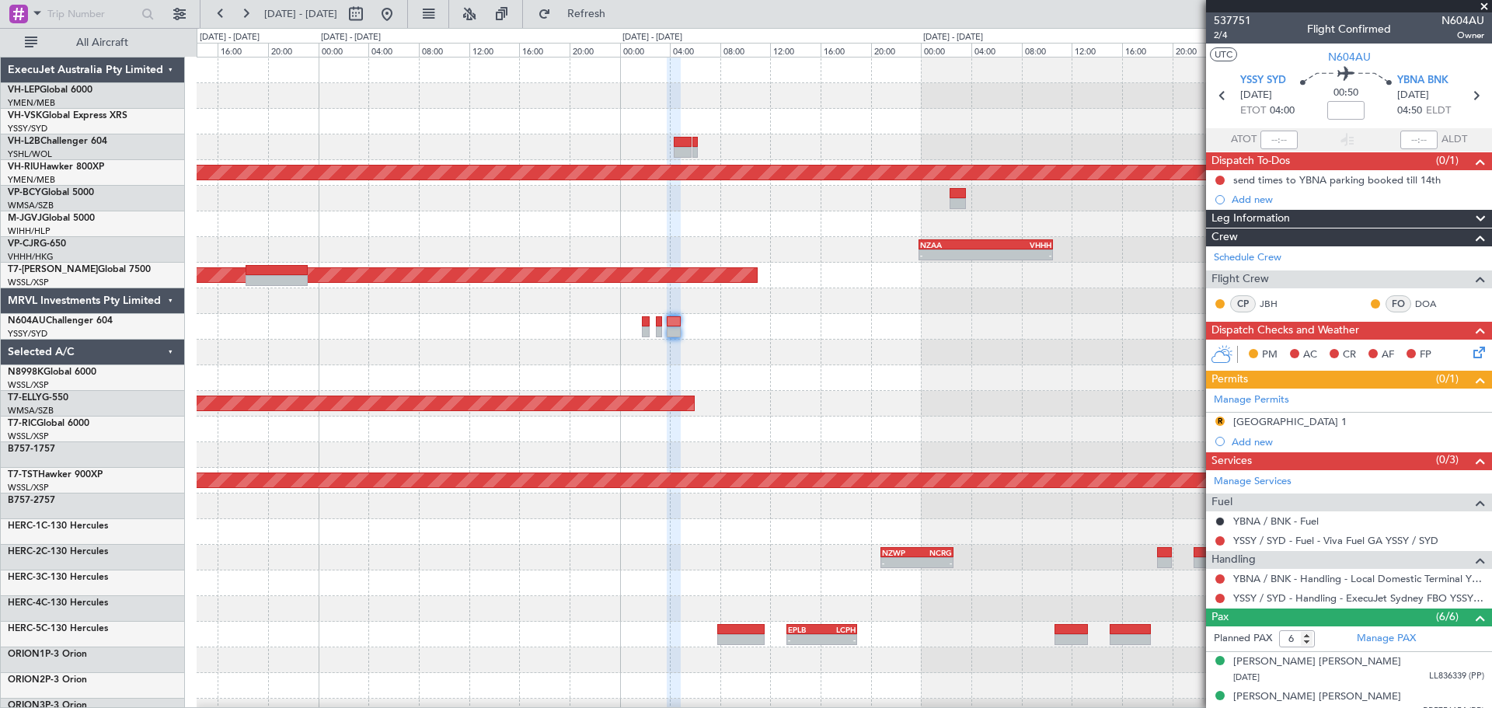
click at [1213, 352] on fb-app "[DATE] - [DATE] Refresh Quick Links All Aircraft Planned Maint Sydney ([PERSON_…" at bounding box center [746, 360] width 1492 height 696
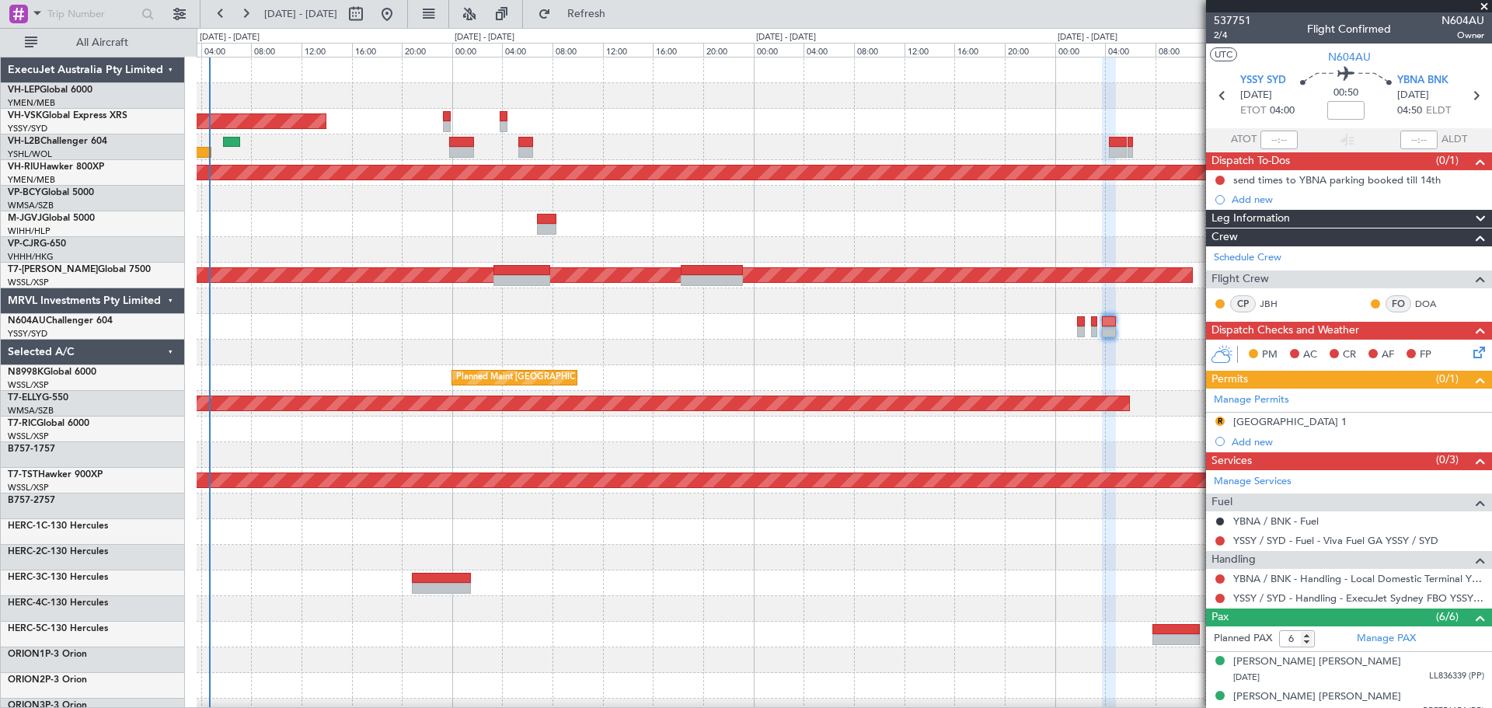
click at [1011, 200] on div "Planned Maint Sydney ([PERSON_NAME] Intl) No Crew Planned Maint [GEOGRAPHIC_DAT…" at bounding box center [844, 481] width 1295 height 846
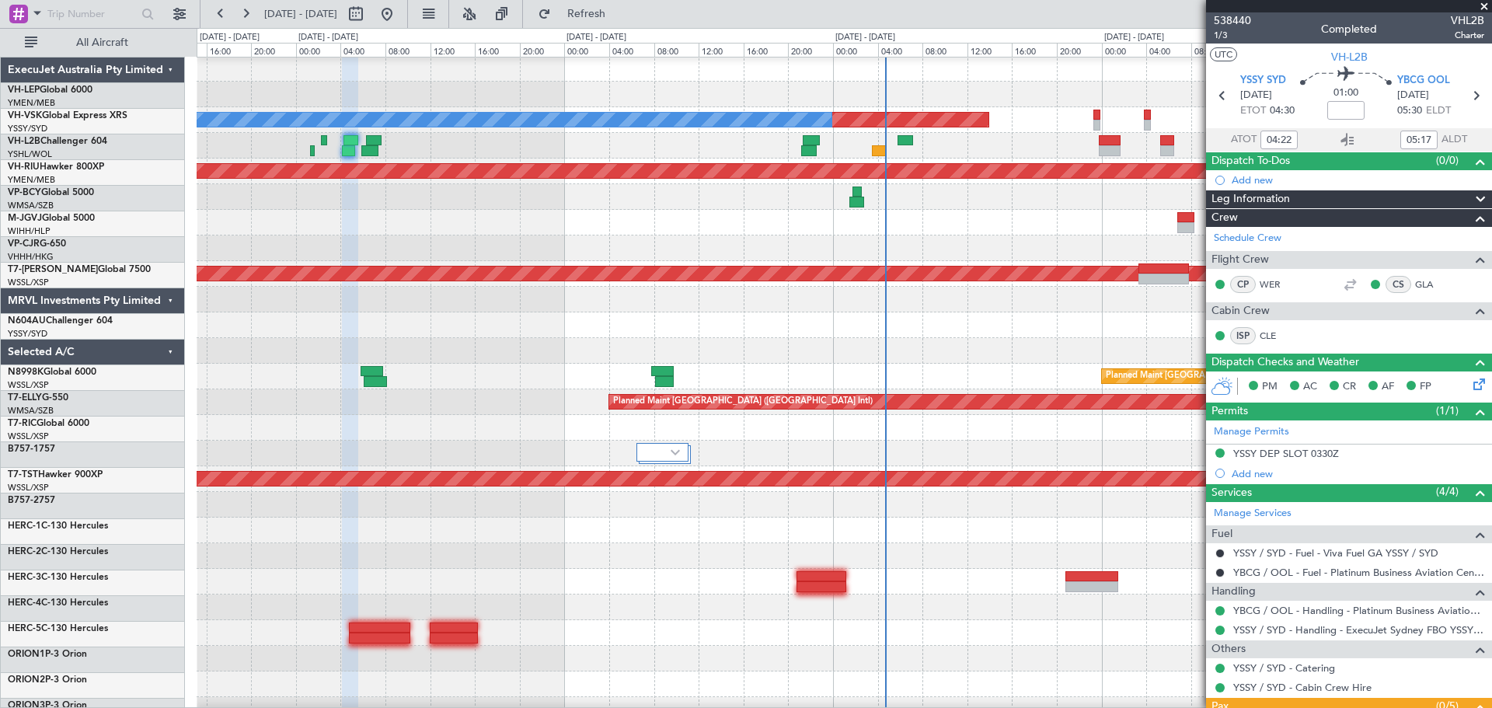
scroll to position [196, 0]
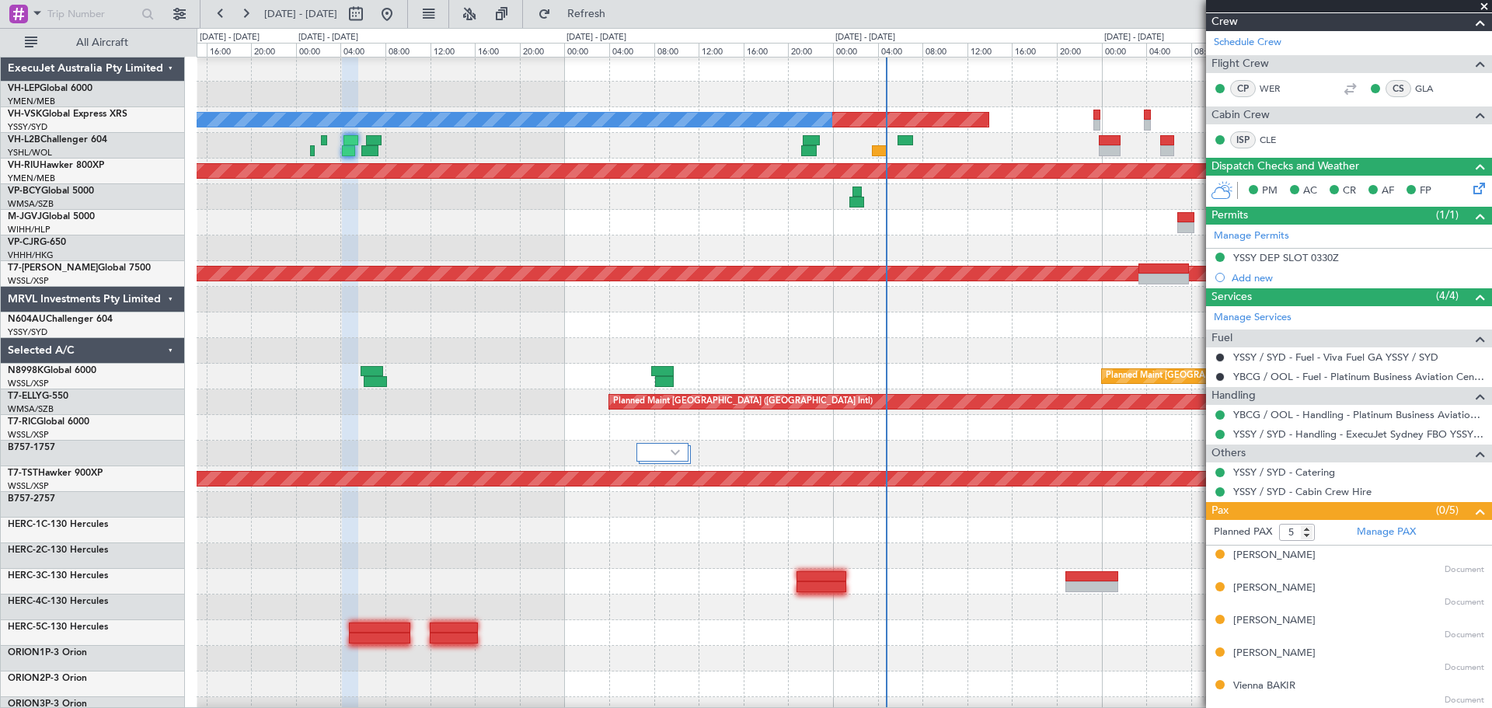
click at [232, 271] on div "Planned Maint Sydney (Kingsford Smith Intl) No Crew Planned Maint Melbourne (Es…" at bounding box center [844, 479] width 1295 height 846
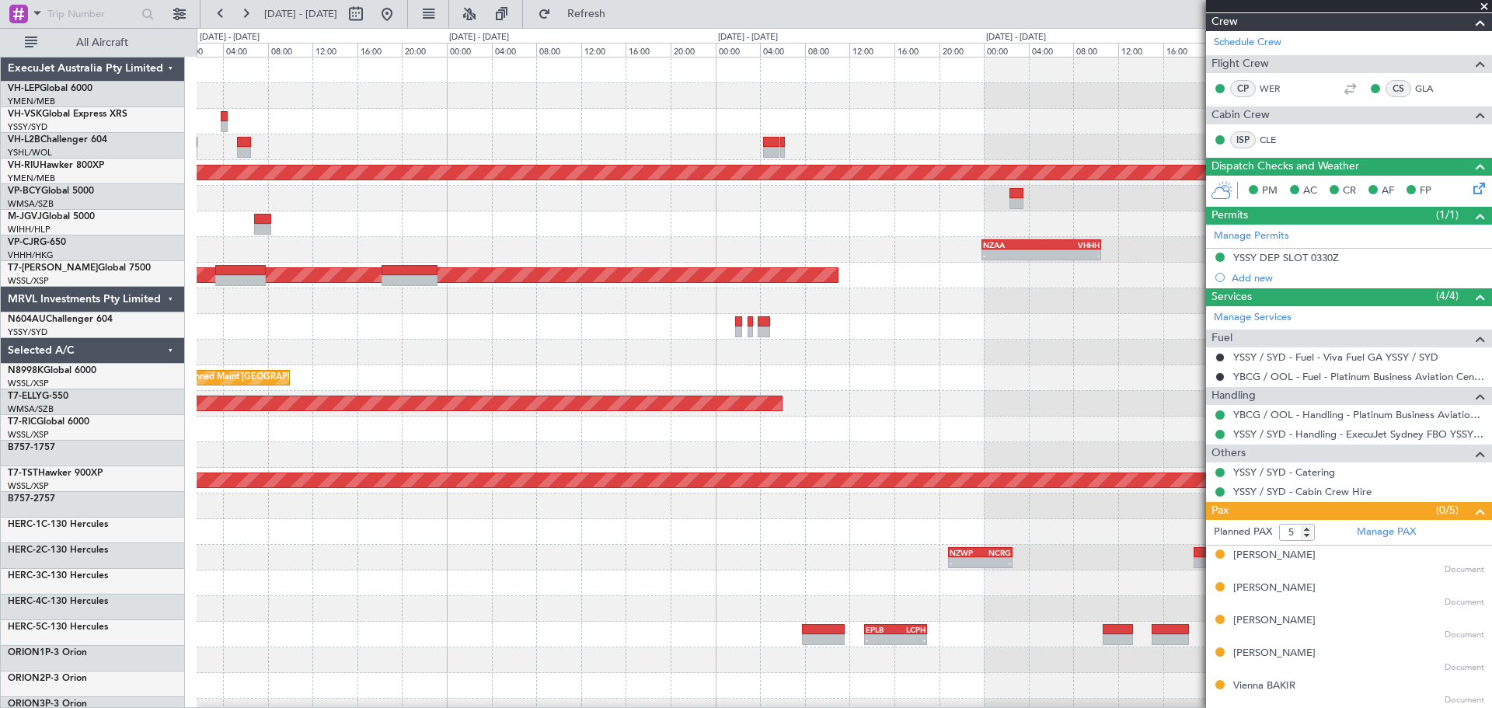
scroll to position [0, 0]
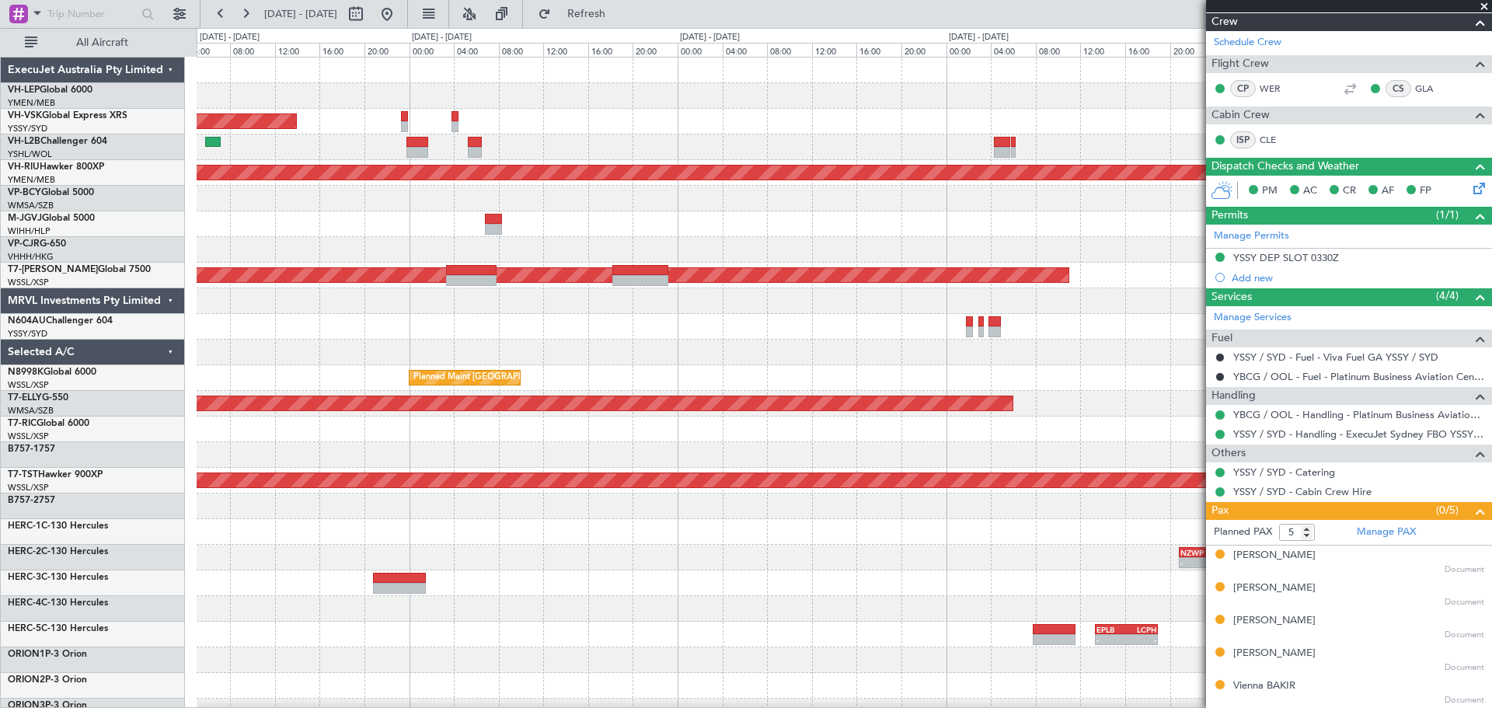
click at [650, 214] on div "Planned Maint Sydney (Kingsford Smith Intl) No Crew Planned Maint Melbourne (Es…" at bounding box center [844, 481] width 1295 height 846
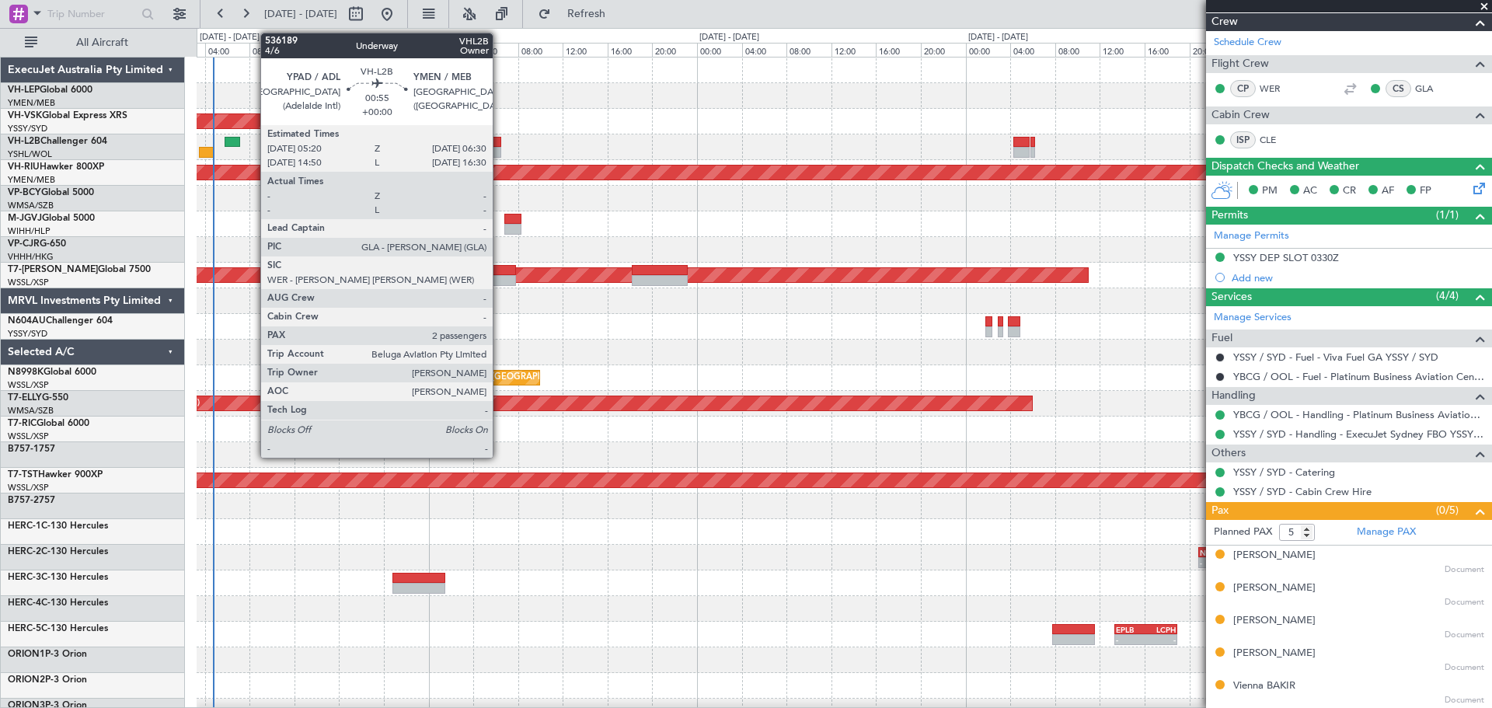
click at [500, 147] on div at bounding box center [493, 152] width 13 height 11
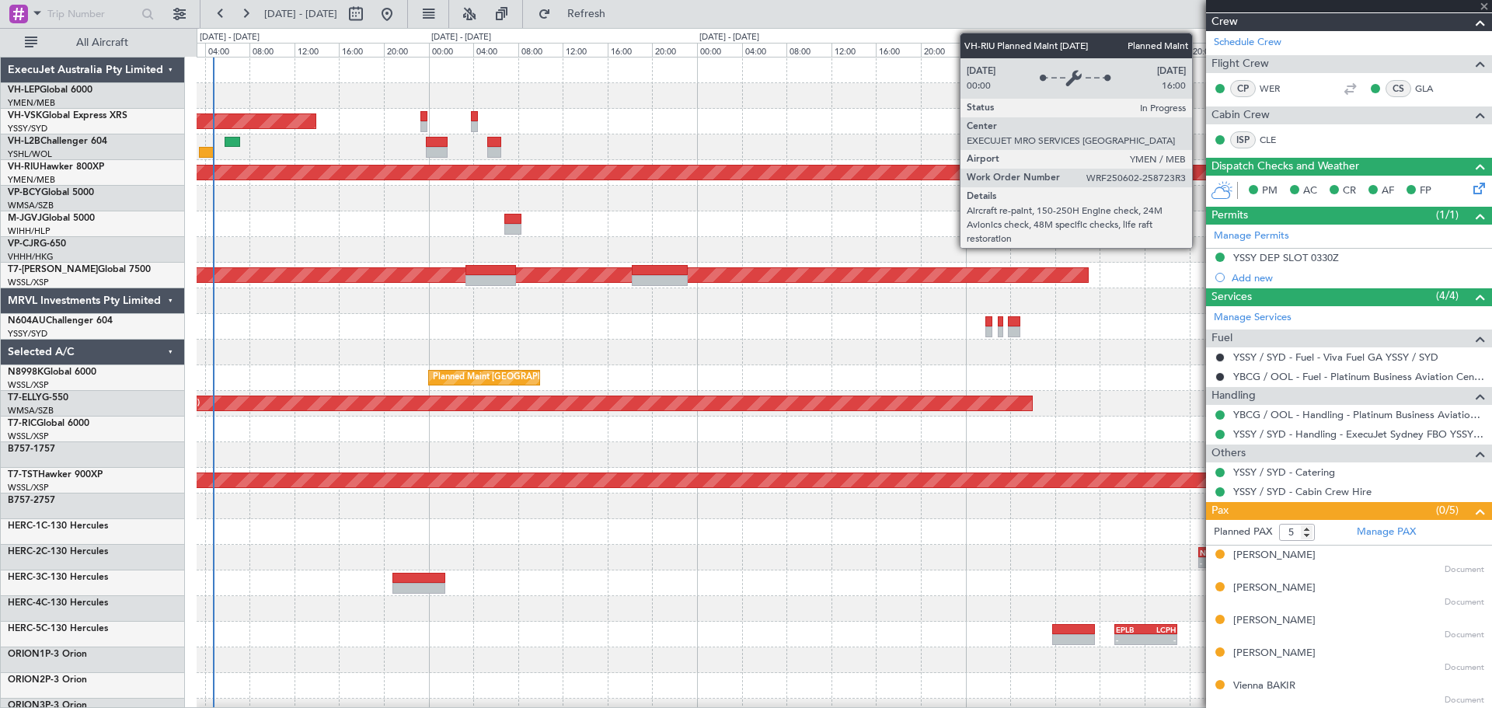
type input "2"
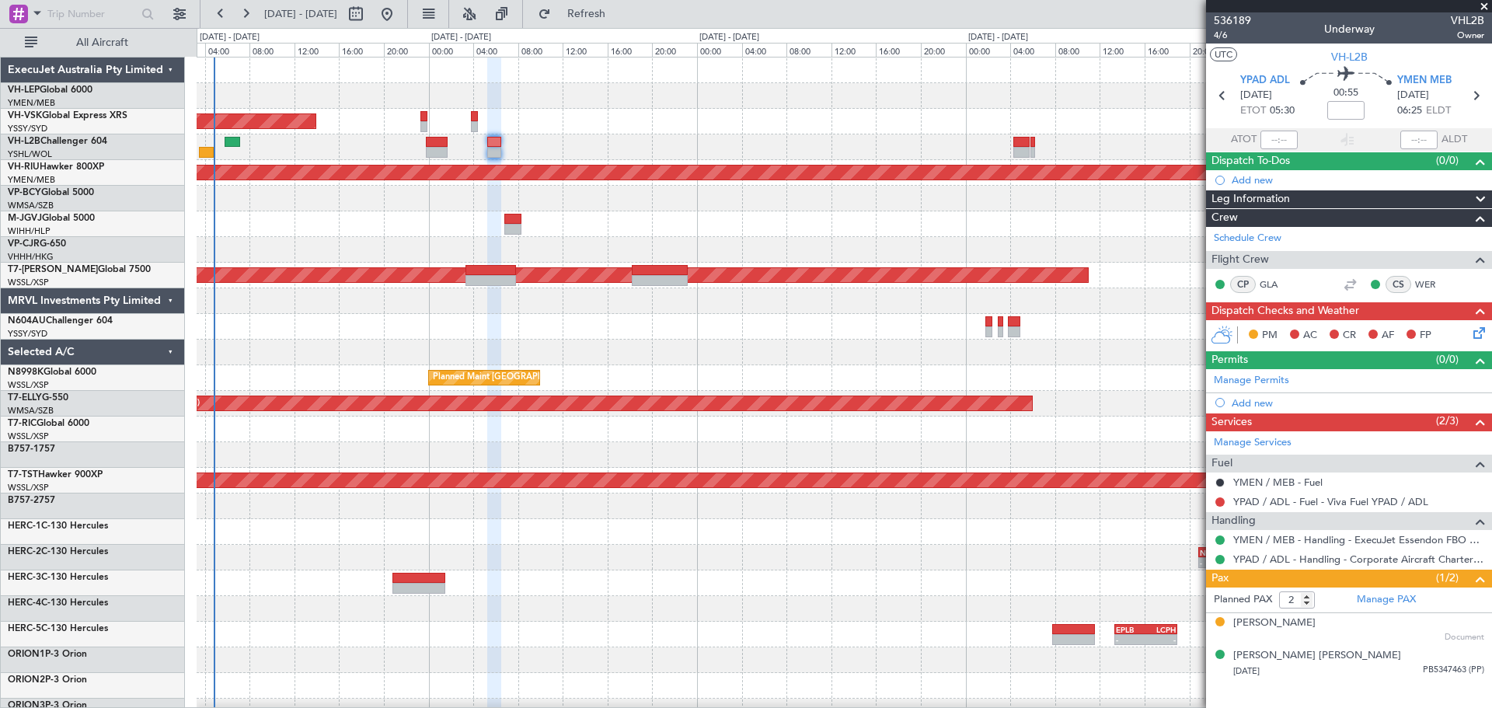
click at [335, 162] on div "Planned Maint Sydney (Kingsford Smith Intl) No Crew Planned Maint Melbourne (Es…" at bounding box center [844, 481] width 1295 height 846
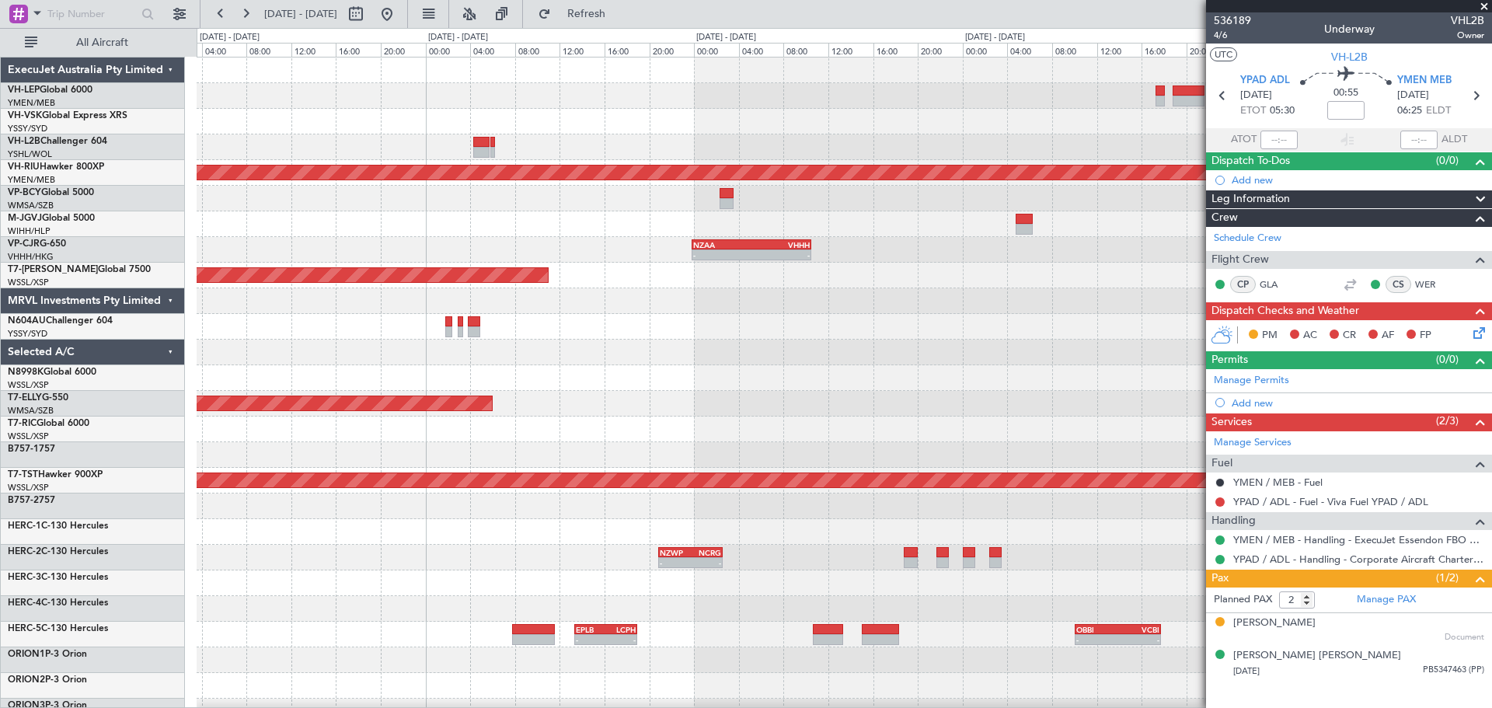
click at [246, 194] on div "Planned Maint Melbourne (Essendon) - - NZAA 23:50 Z VHHH 10:30 Z Planned Maint …" at bounding box center [844, 481] width 1295 height 846
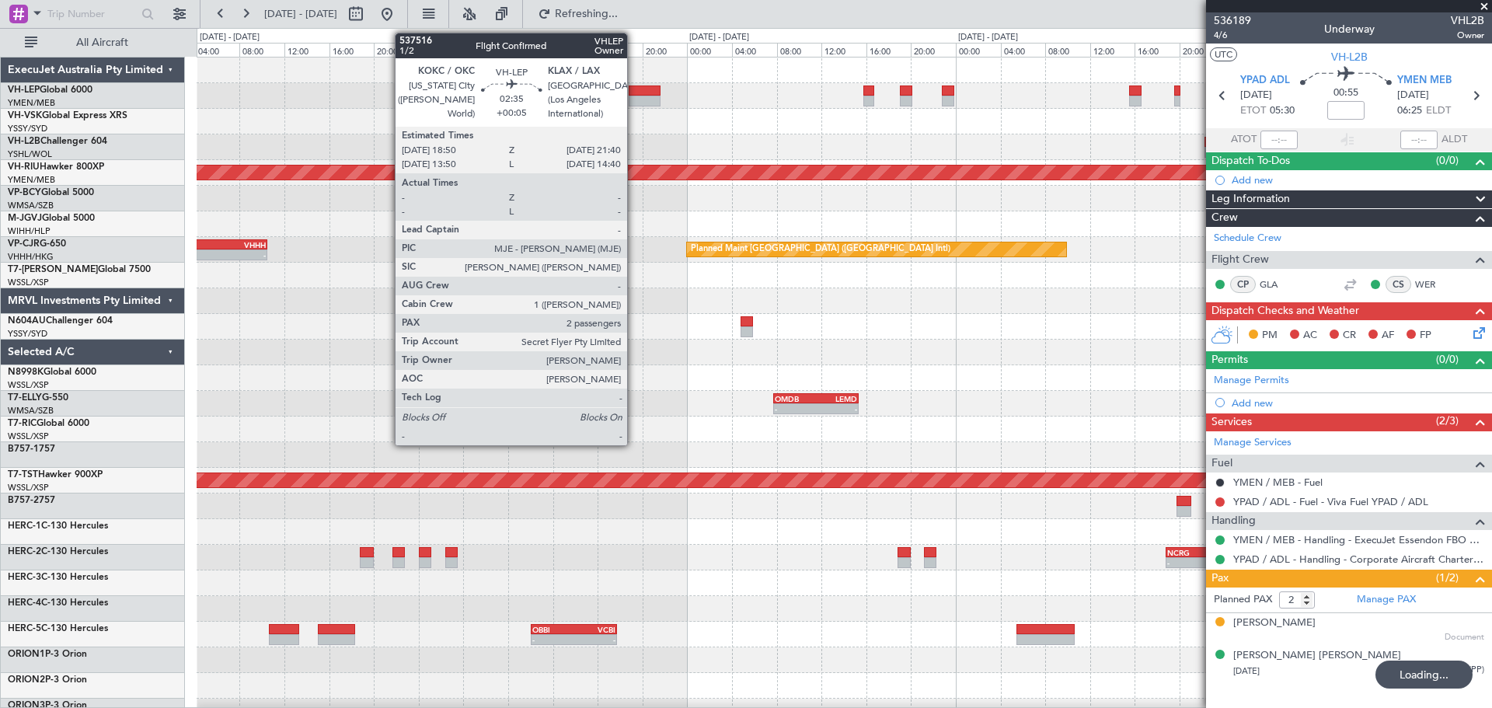
click at [634, 99] on div at bounding box center [645, 101] width 32 height 11
